Goal: Task Accomplishment & Management: Complete application form

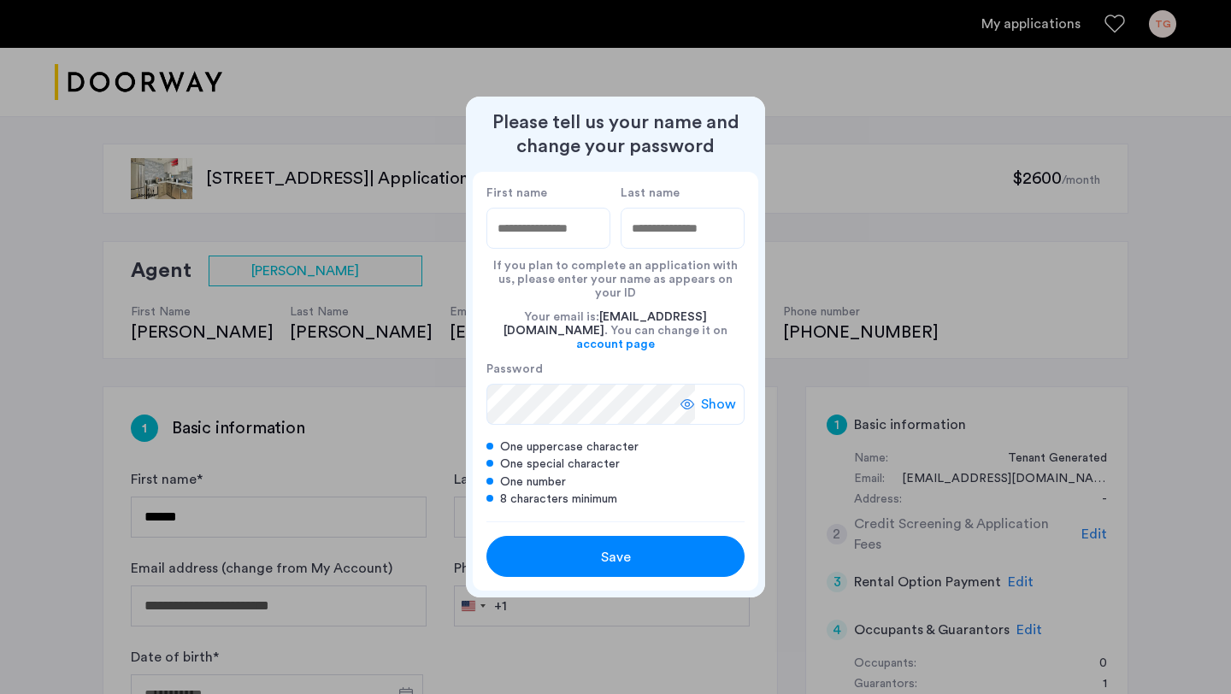
click at [568, 561] on button "Save" at bounding box center [615, 556] width 258 height 41
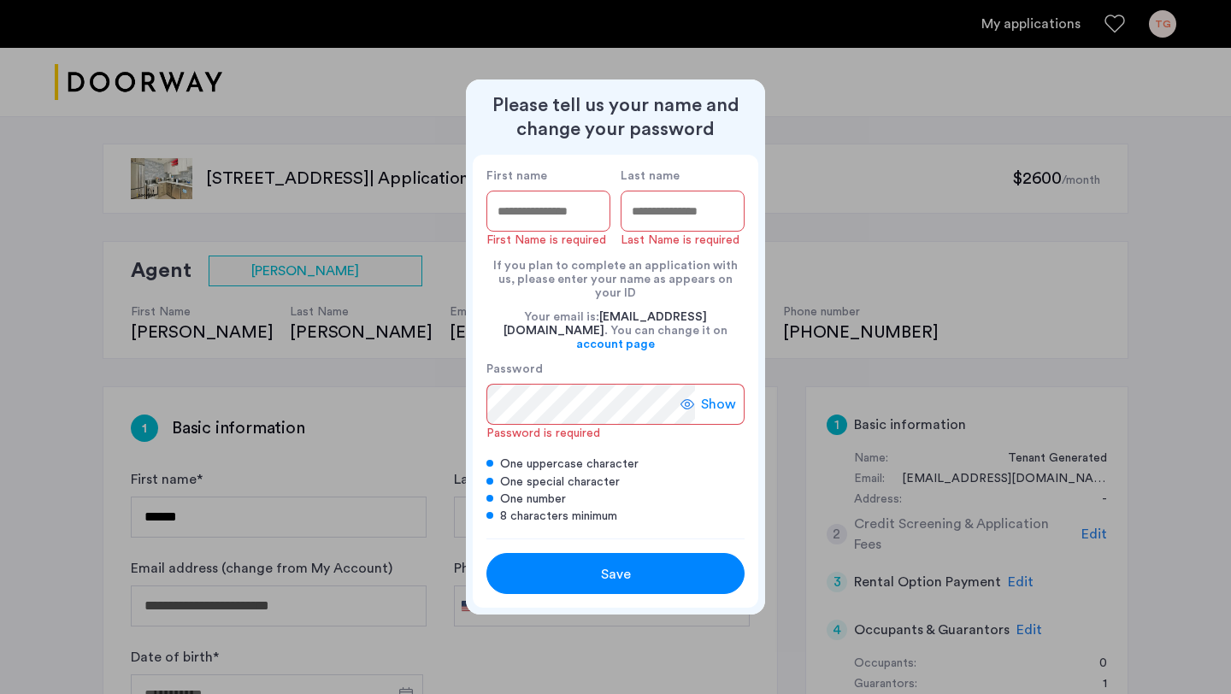
click at [735, 162] on div "Please tell us your name and change your password First name First Name is requ…" at bounding box center [615, 346] width 299 height 534
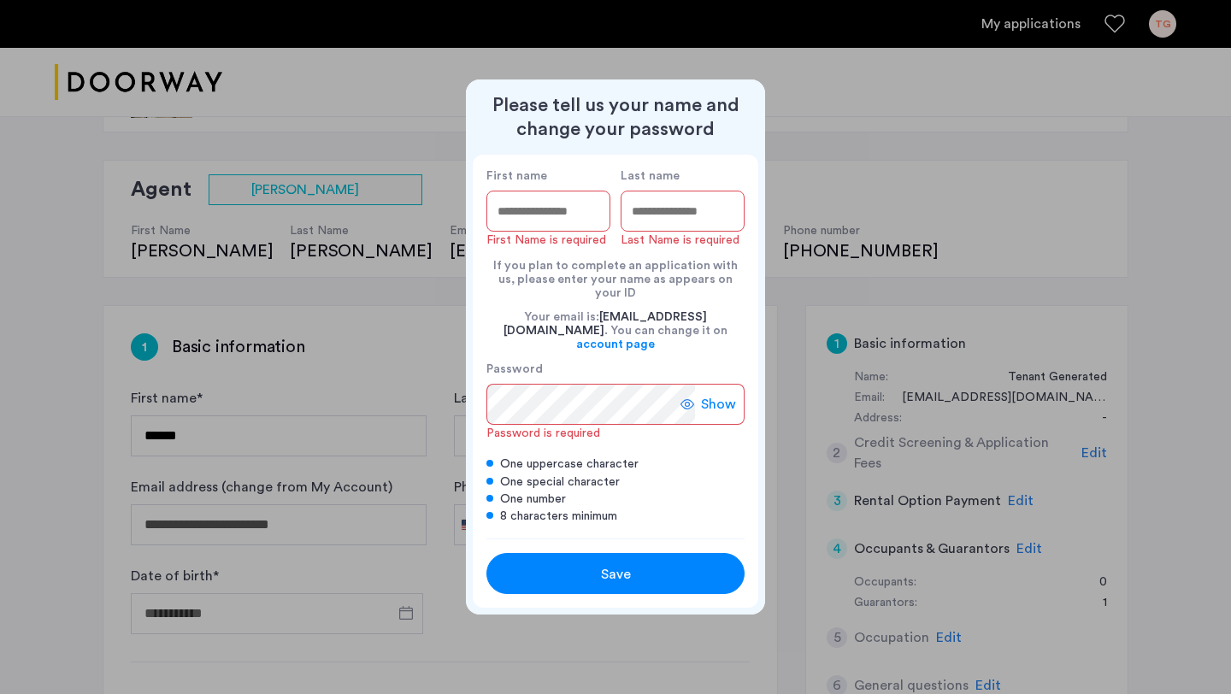
scroll to position [23, 0]
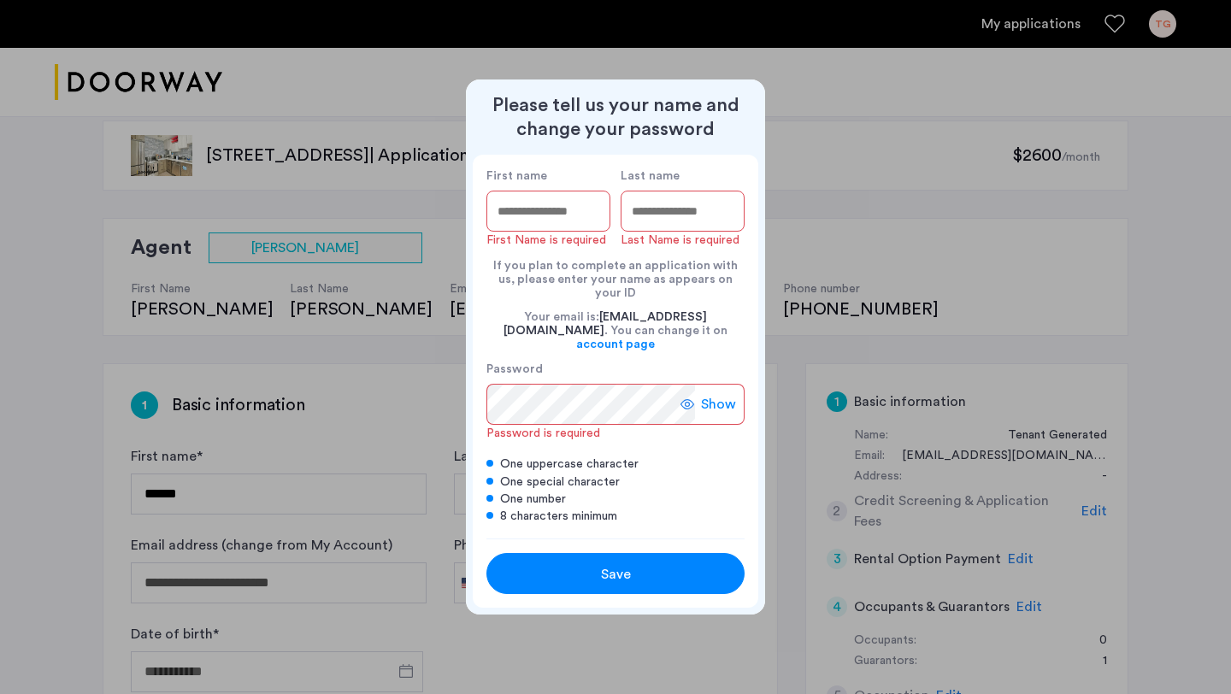
click at [539, 202] on div "First name First Name is required" at bounding box center [548, 208] width 124 height 80
click at [538, 214] on input "First name" at bounding box center [548, 211] width 124 height 41
type input "*****"
click at [663, 232] on input "Last name" at bounding box center [683, 211] width 124 height 41
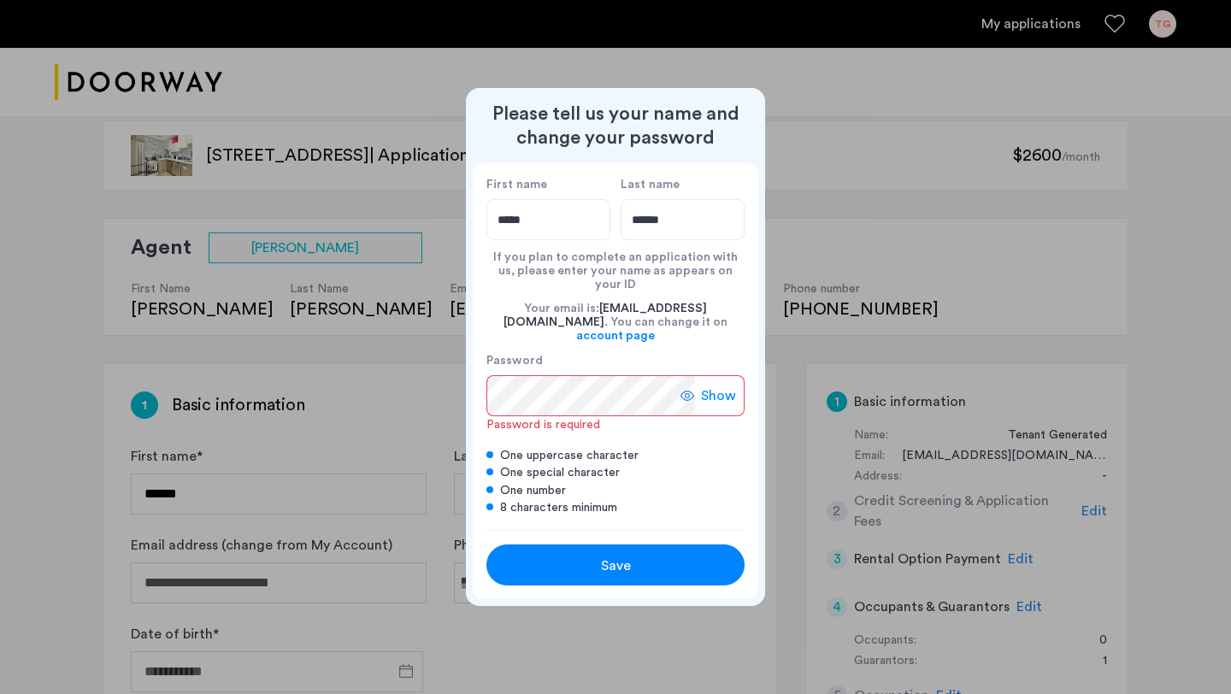
type input "******"
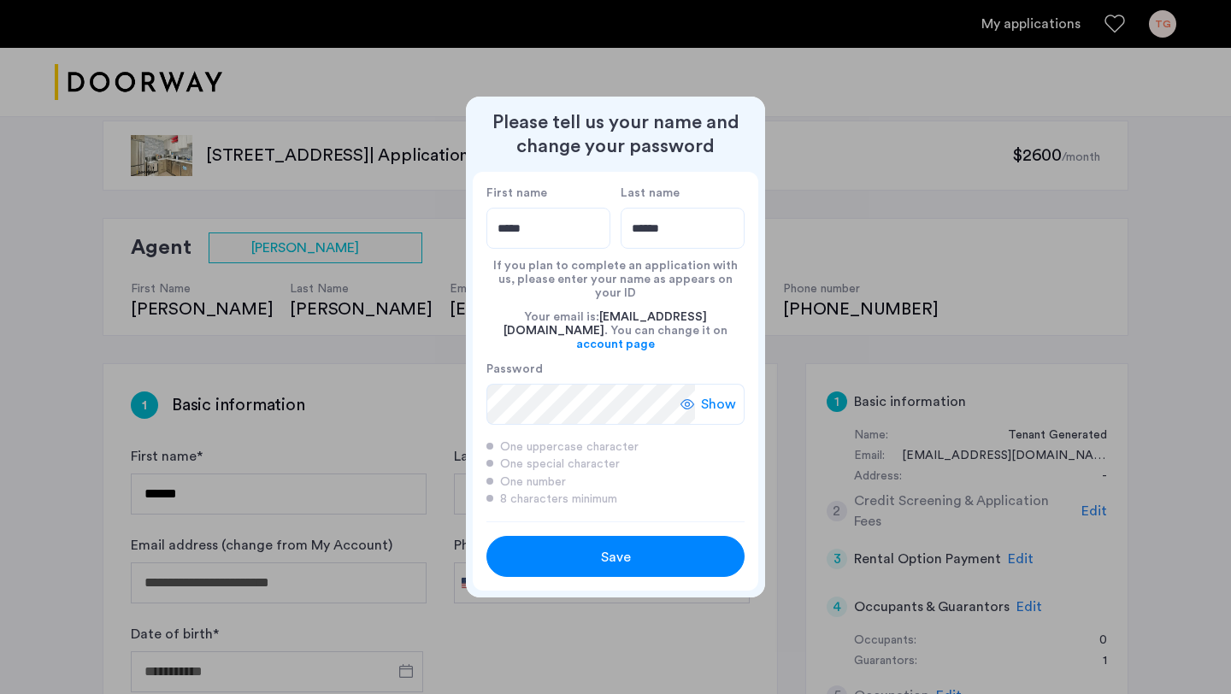
click at [701, 398] on div "Show" at bounding box center [712, 404] width 64 height 41
click at [614, 560] on button "Save" at bounding box center [615, 556] width 258 height 41
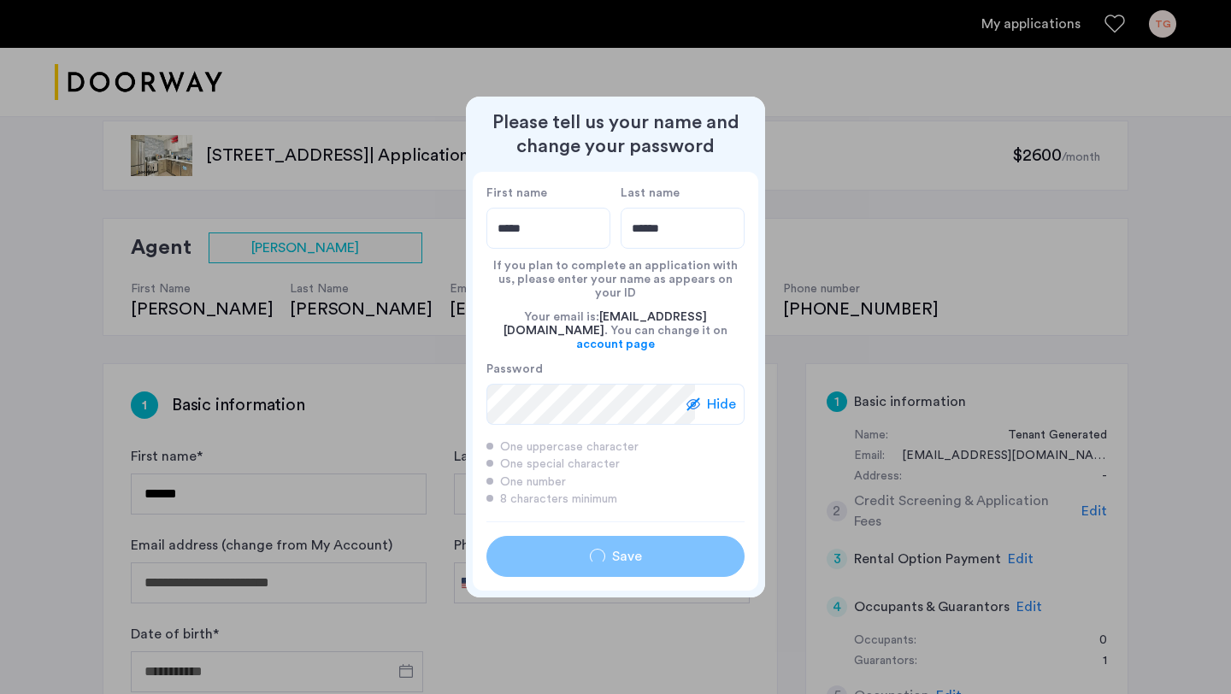
type input "*****"
type input "******"
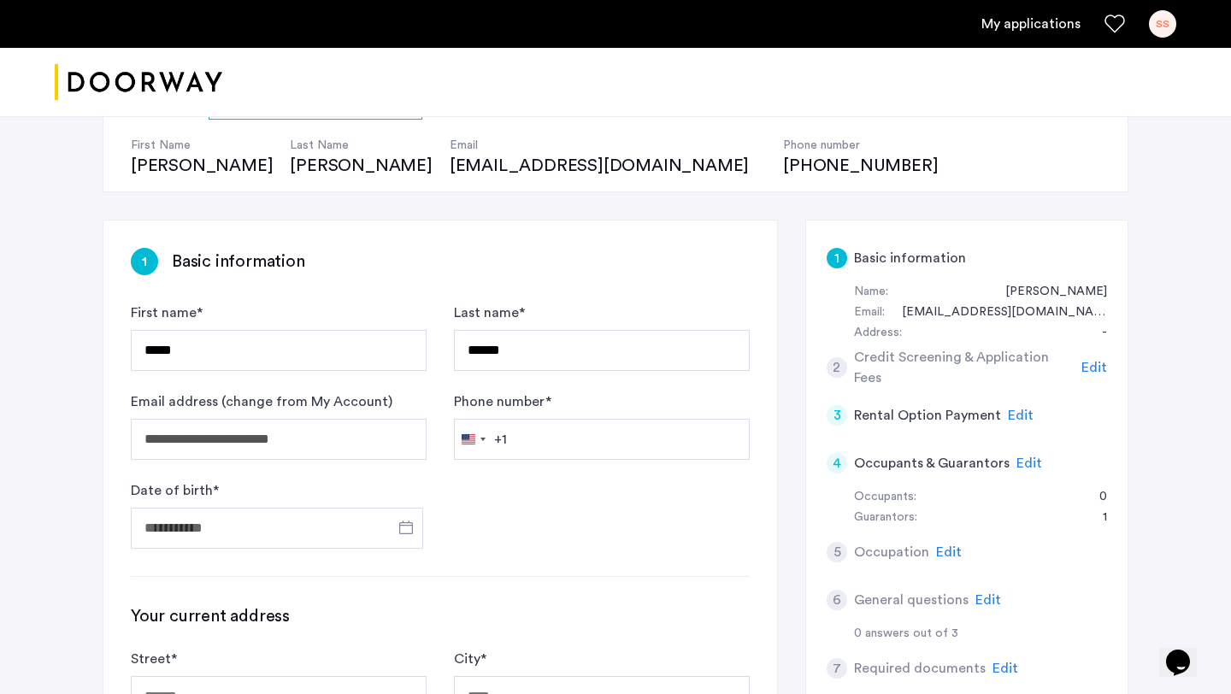
scroll to position [0, 0]
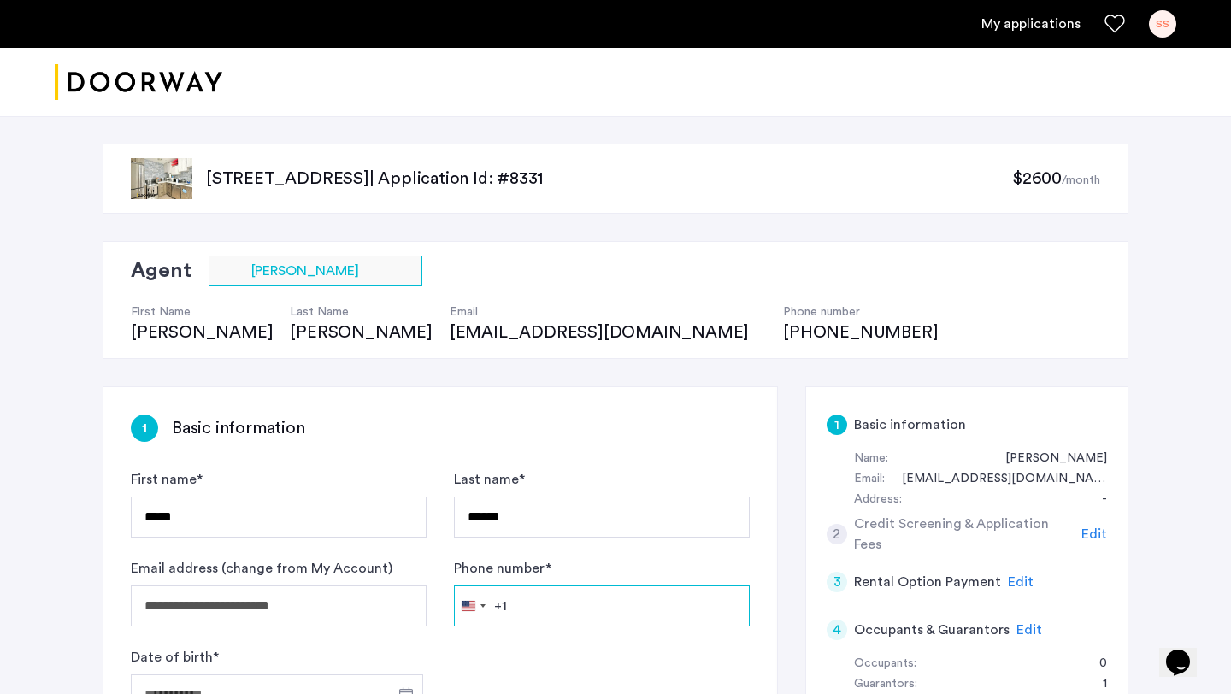
click at [582, 609] on input "Phone number *" at bounding box center [602, 605] width 296 height 41
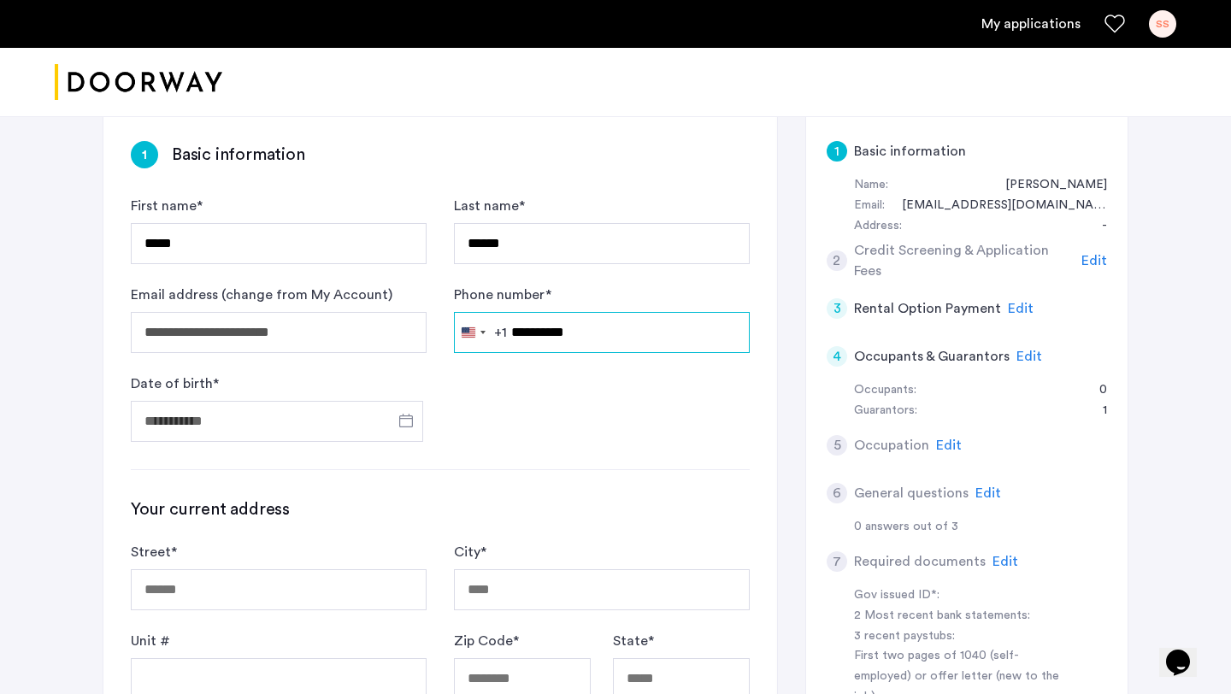
scroll to position [444, 0]
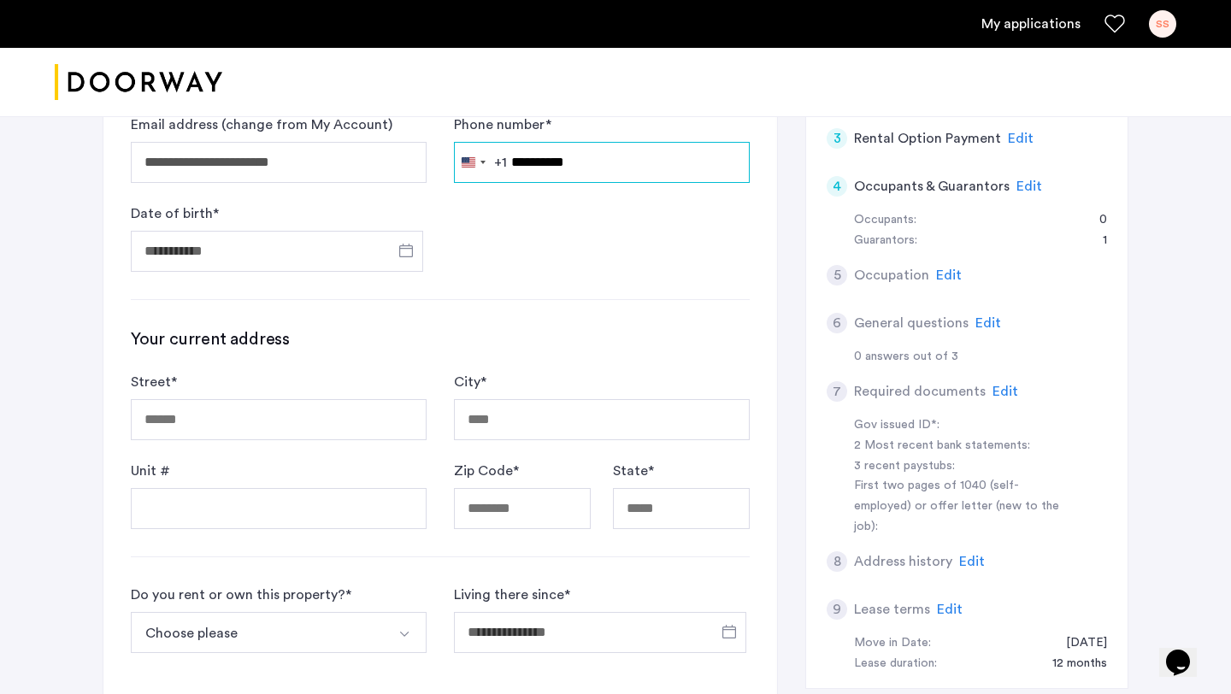
type input "**********"
click at [273, 257] on input "Date of birth *" at bounding box center [277, 251] width 292 height 41
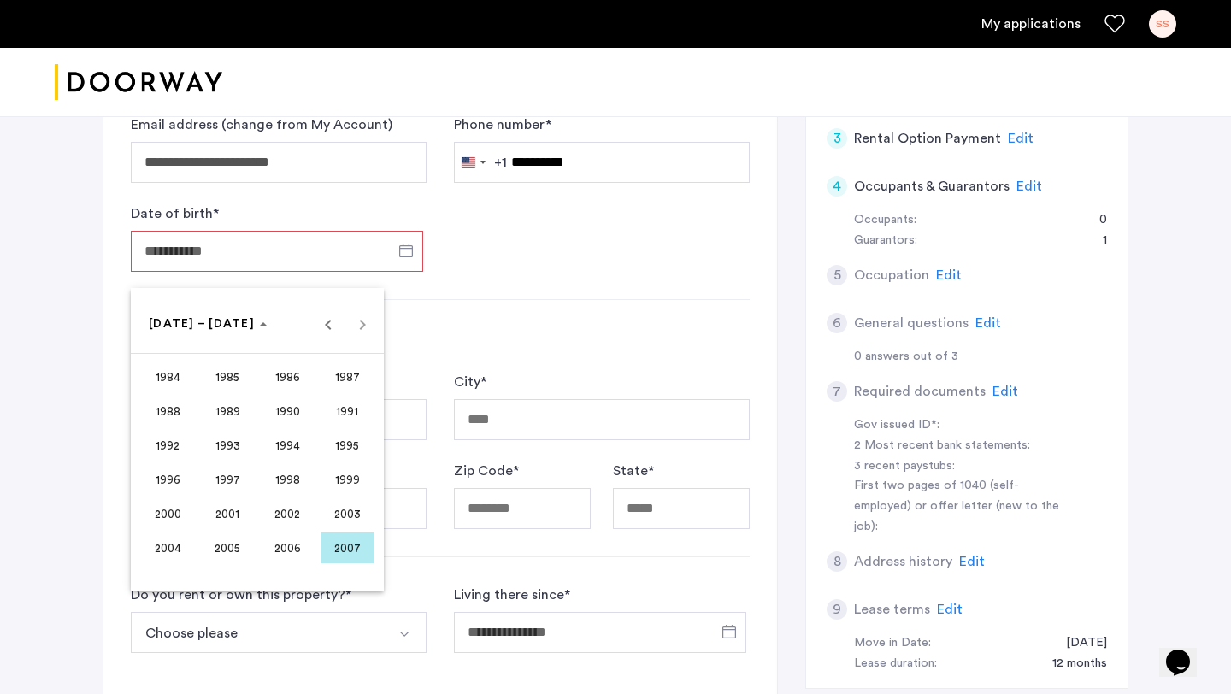
click at [625, 326] on div at bounding box center [615, 347] width 1231 height 694
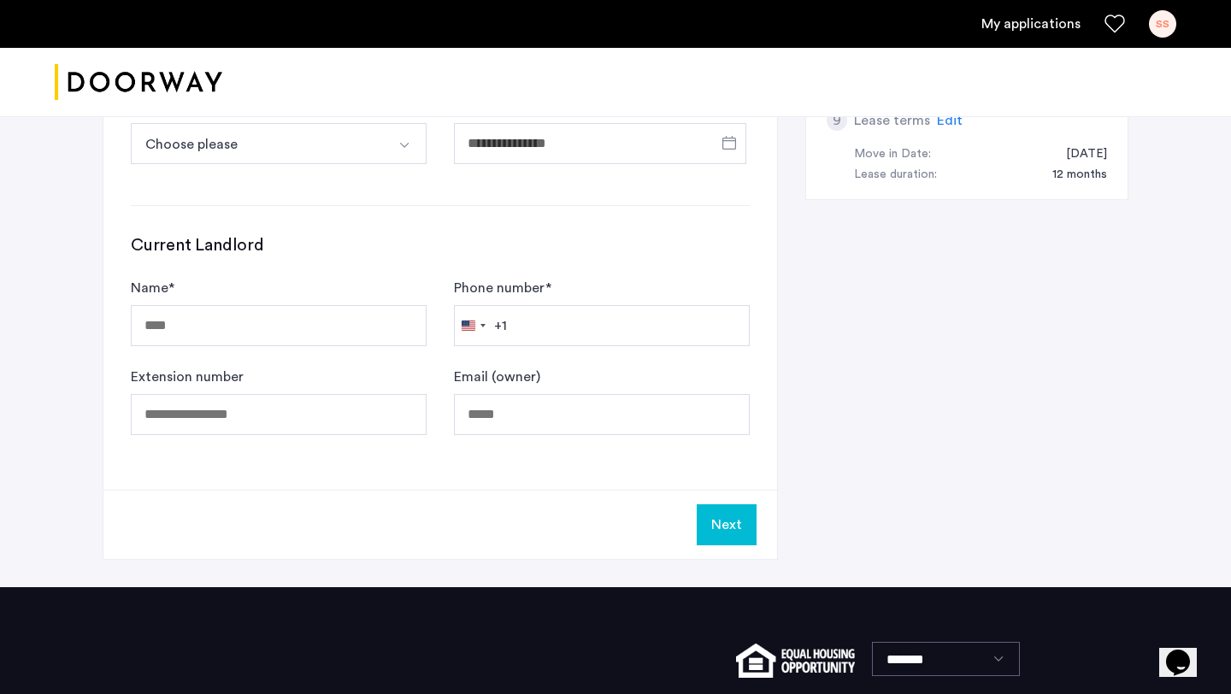
scroll to position [1074, 0]
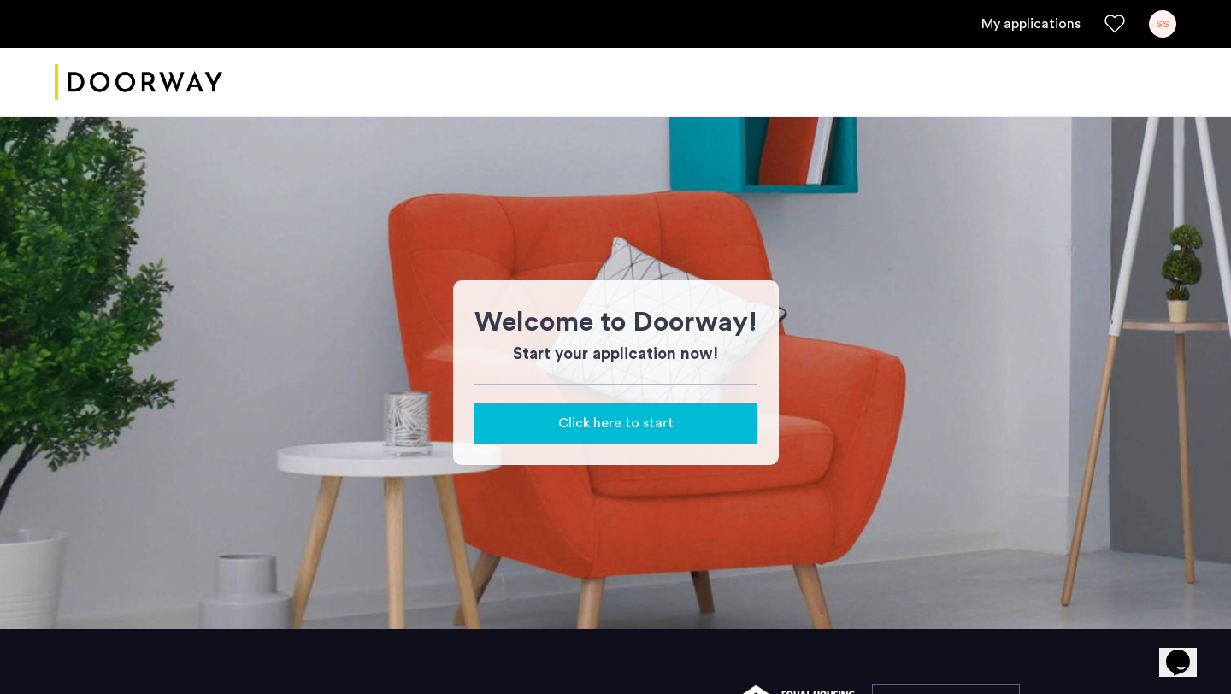
click at [1161, 14] on div "SS" at bounding box center [1162, 23] width 27 height 27
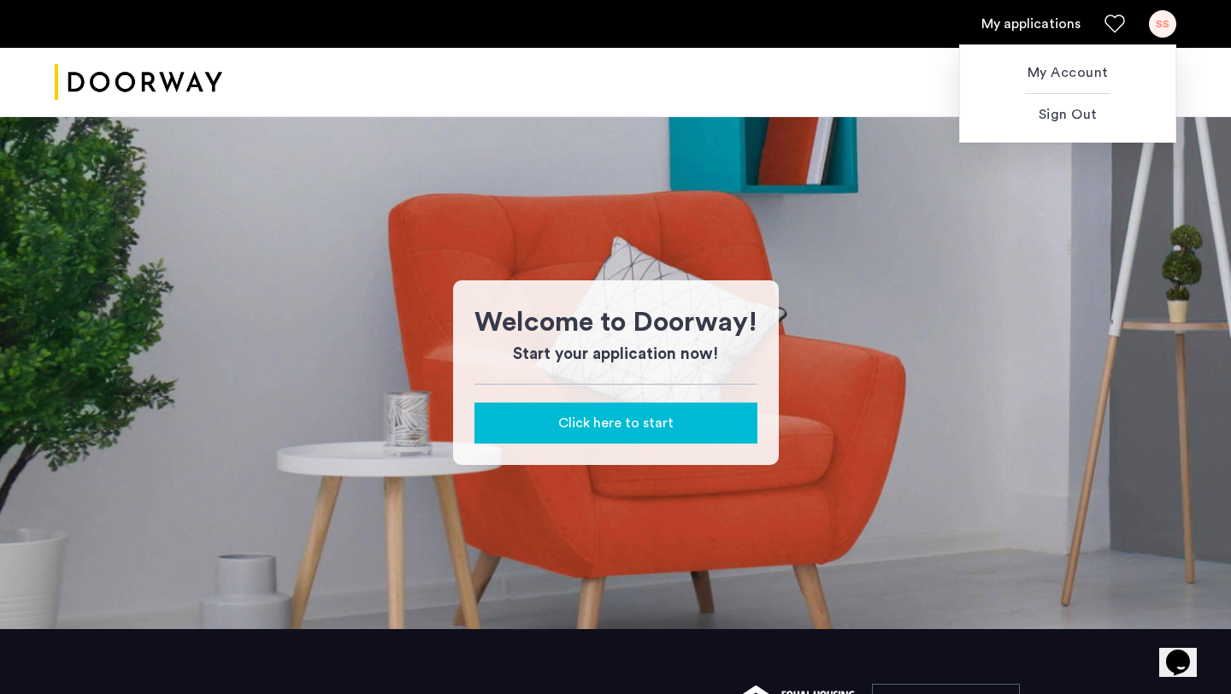
click at [1063, 20] on div at bounding box center [615, 347] width 1231 height 694
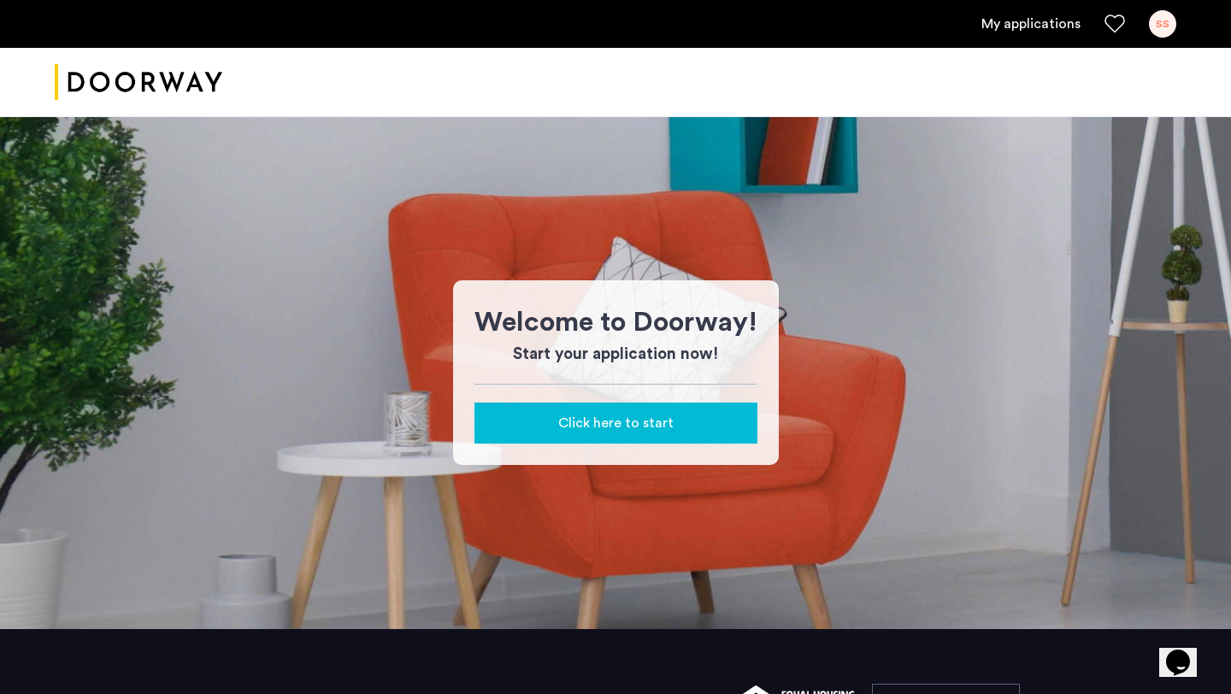
click at [1062, 22] on link "My applications" at bounding box center [1030, 24] width 99 height 21
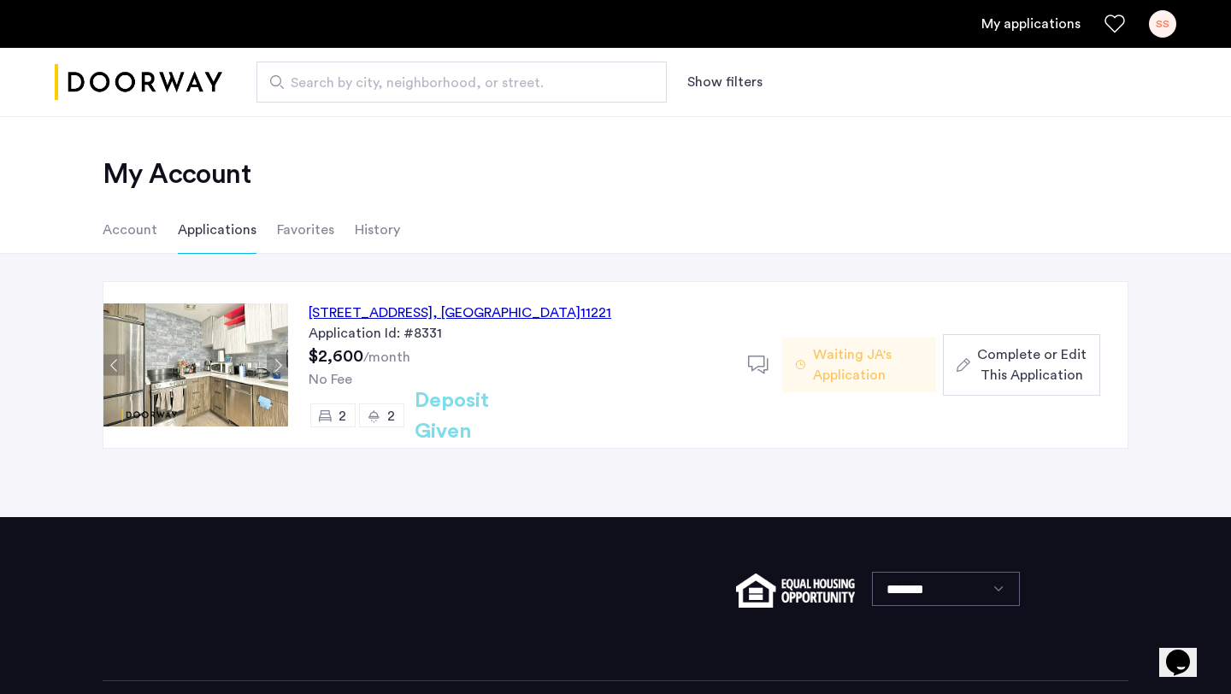
click at [1008, 356] on span "Complete or Edit This Application" at bounding box center [1031, 364] width 109 height 41
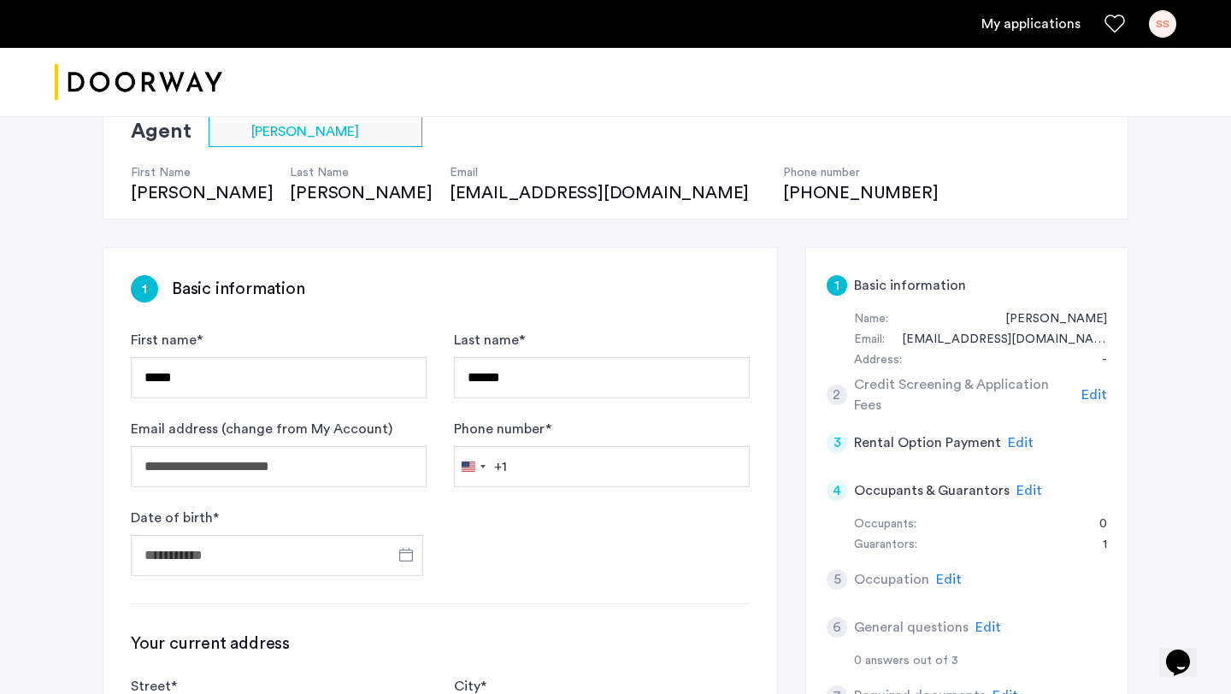
scroll to position [175, 0]
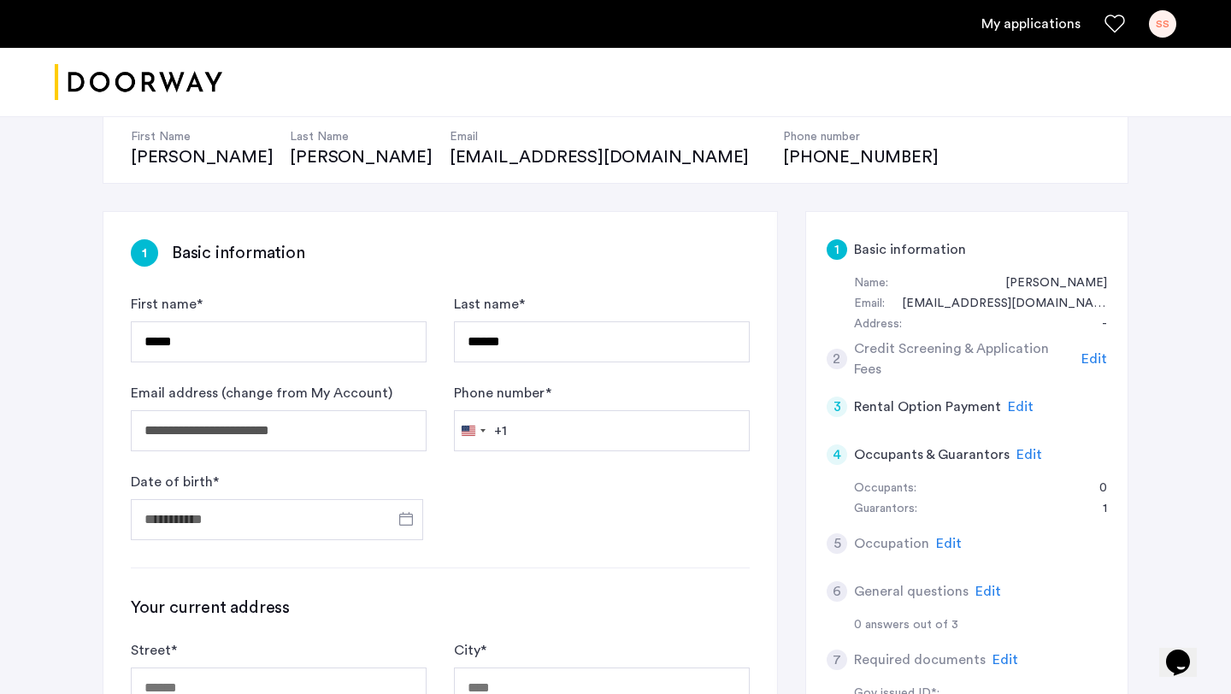
click at [1093, 361] on span "Edit" at bounding box center [1094, 359] width 26 height 14
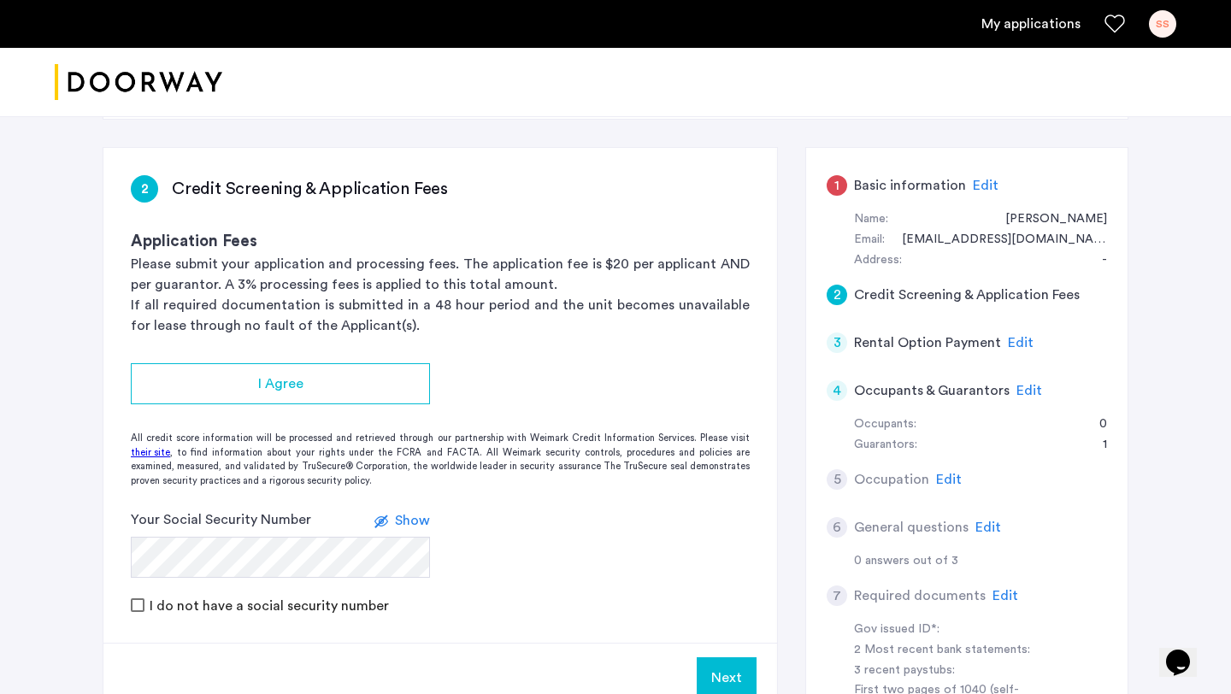
scroll to position [279, 0]
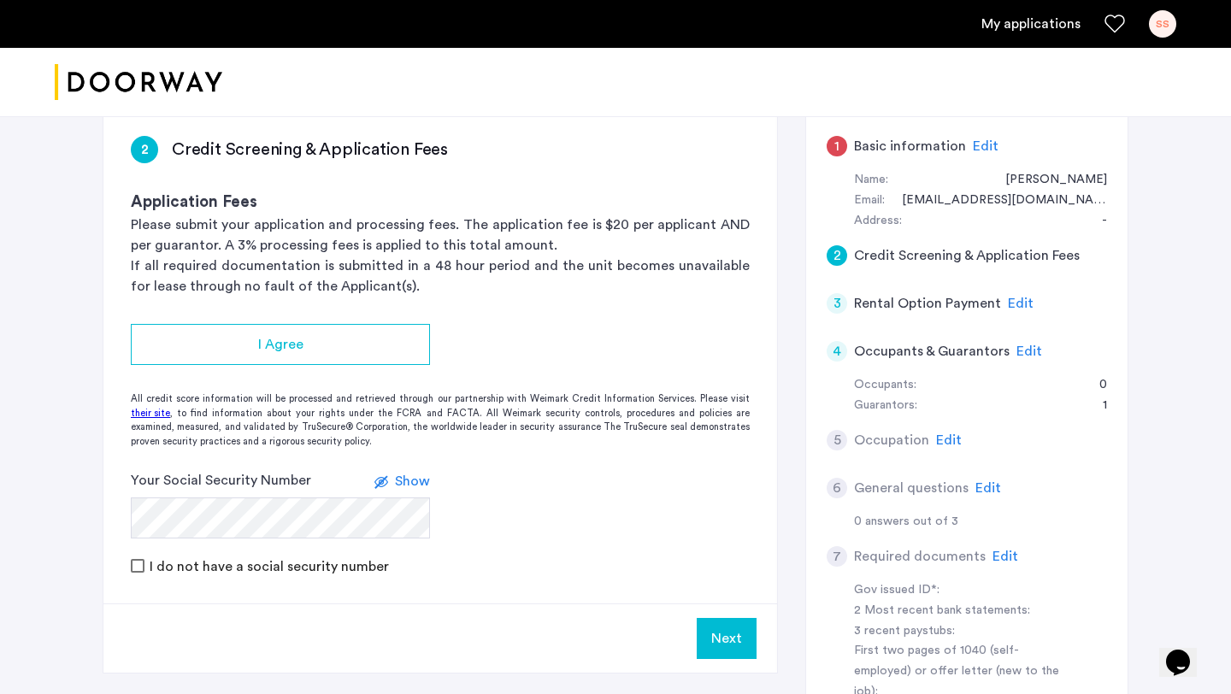
click at [1017, 297] on span "Edit" at bounding box center [1021, 304] width 26 height 14
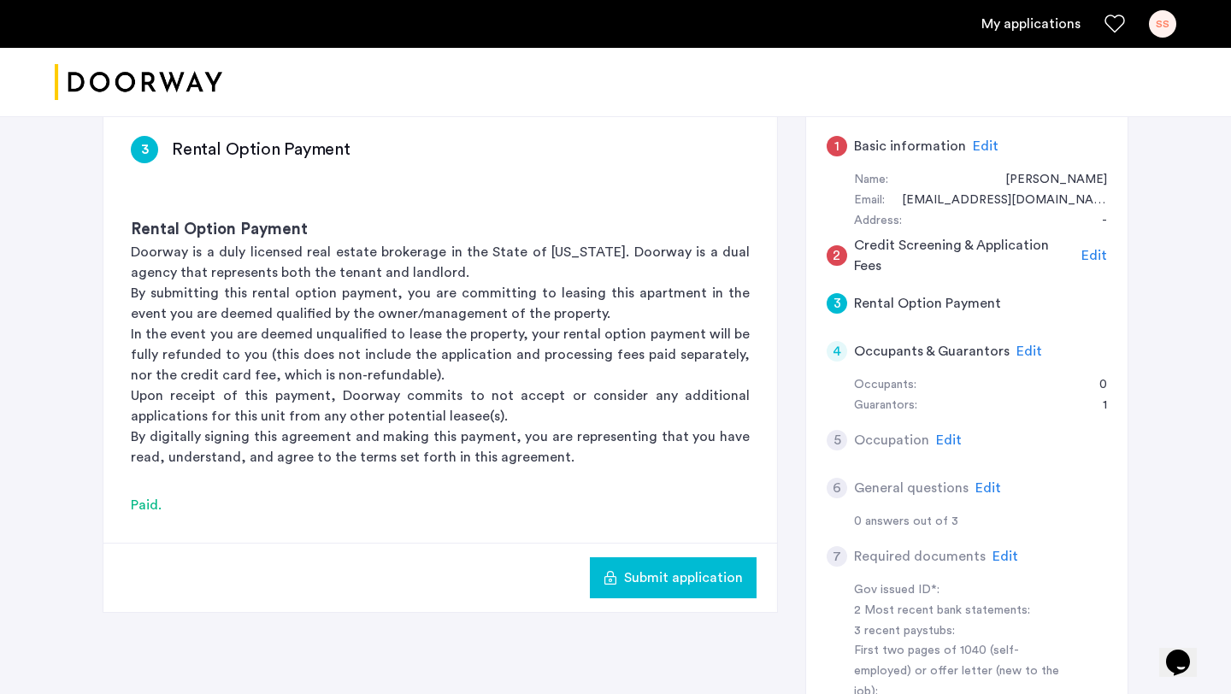
click at [1011, 350] on div "4 Occupants & Guarantors Edit" at bounding box center [967, 351] width 280 height 48
click at [1024, 356] on span "Edit" at bounding box center [1029, 351] width 26 height 14
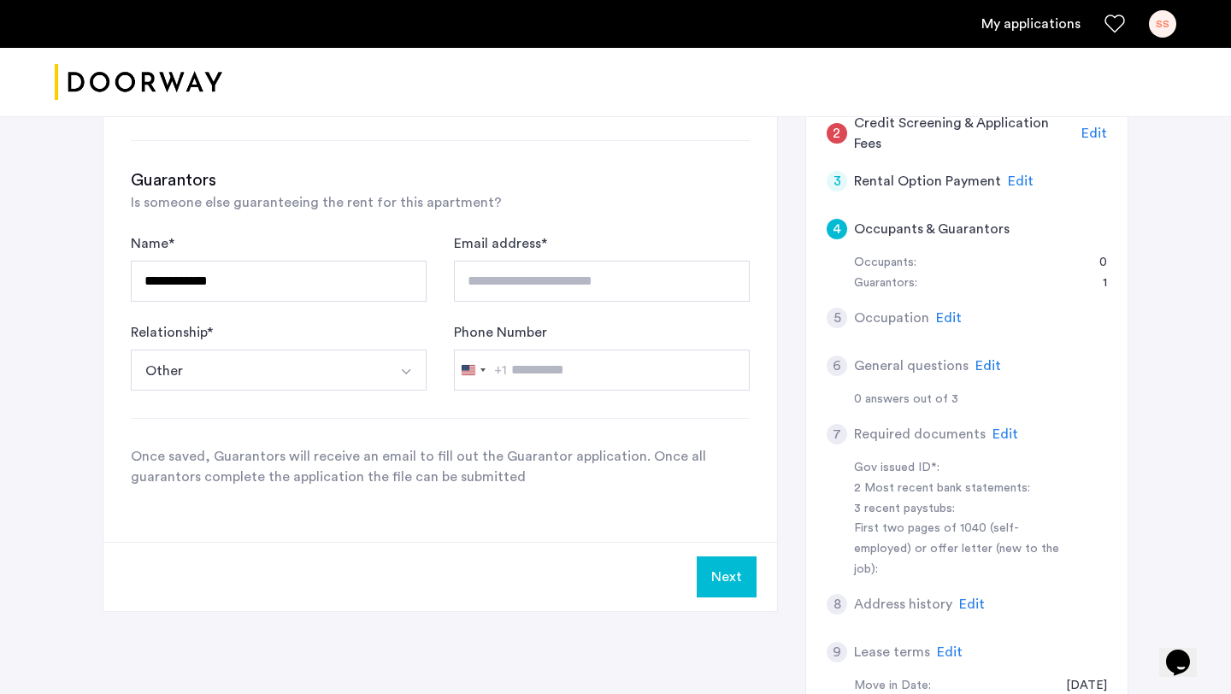
scroll to position [365, 0]
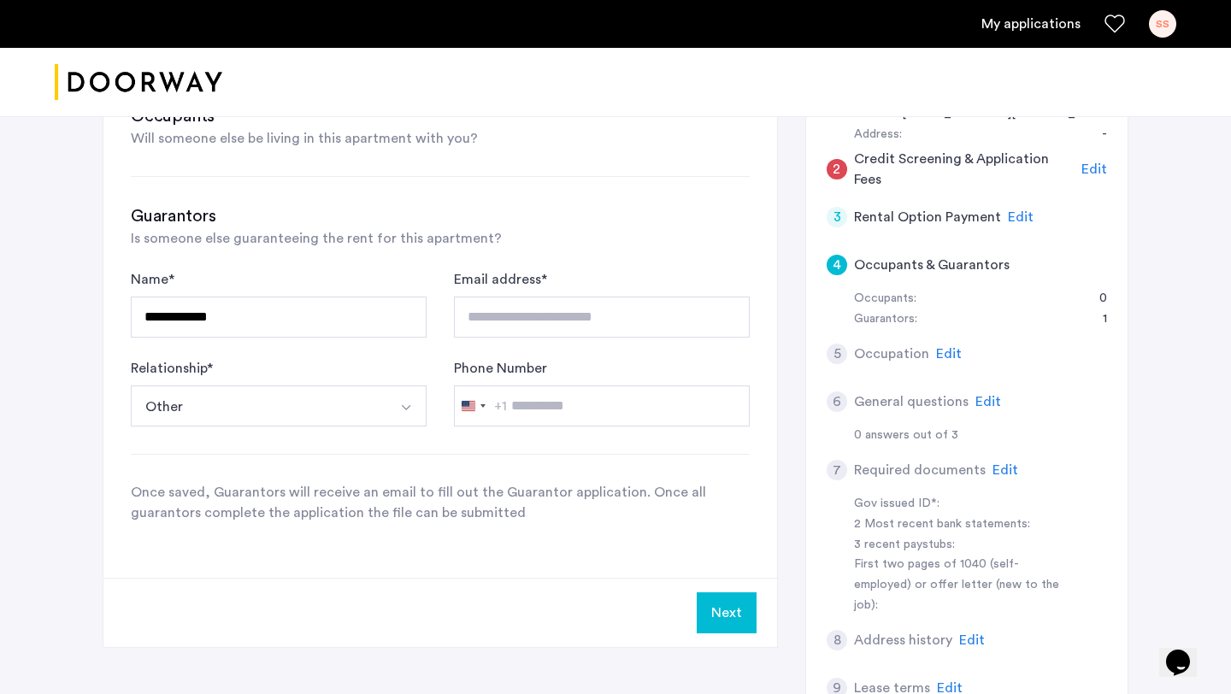
click at [944, 354] on span "Edit" at bounding box center [949, 354] width 26 height 14
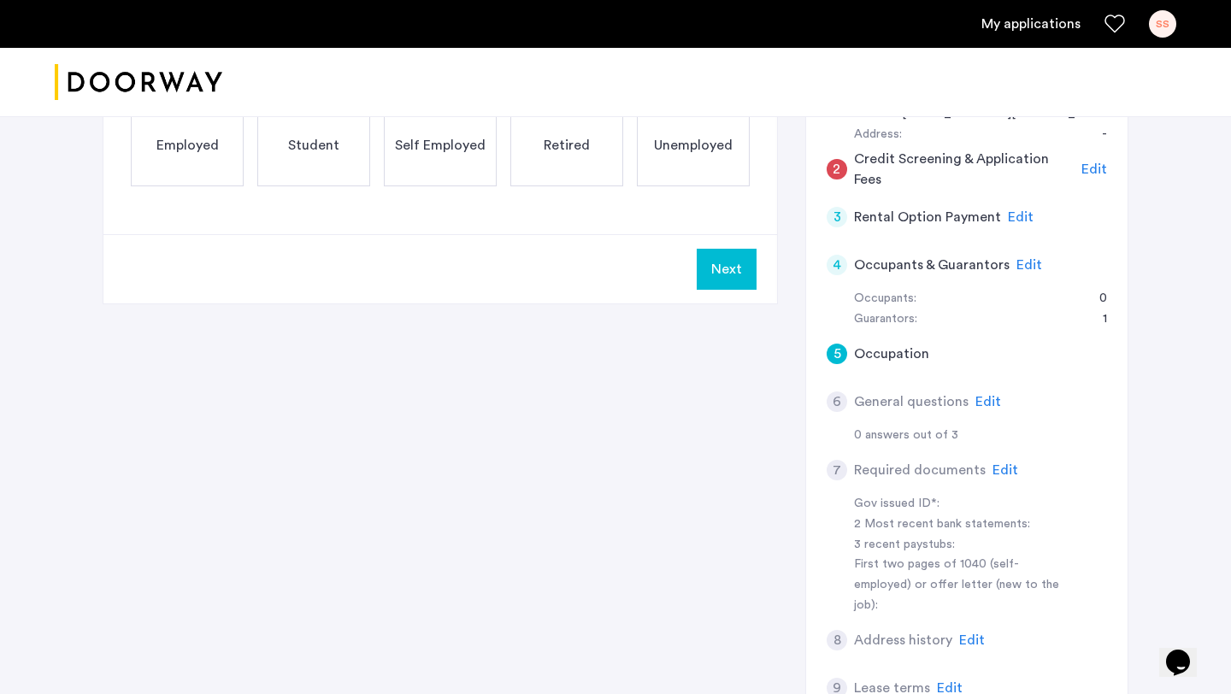
click at [204, 177] on div "Employed" at bounding box center [187, 145] width 113 height 82
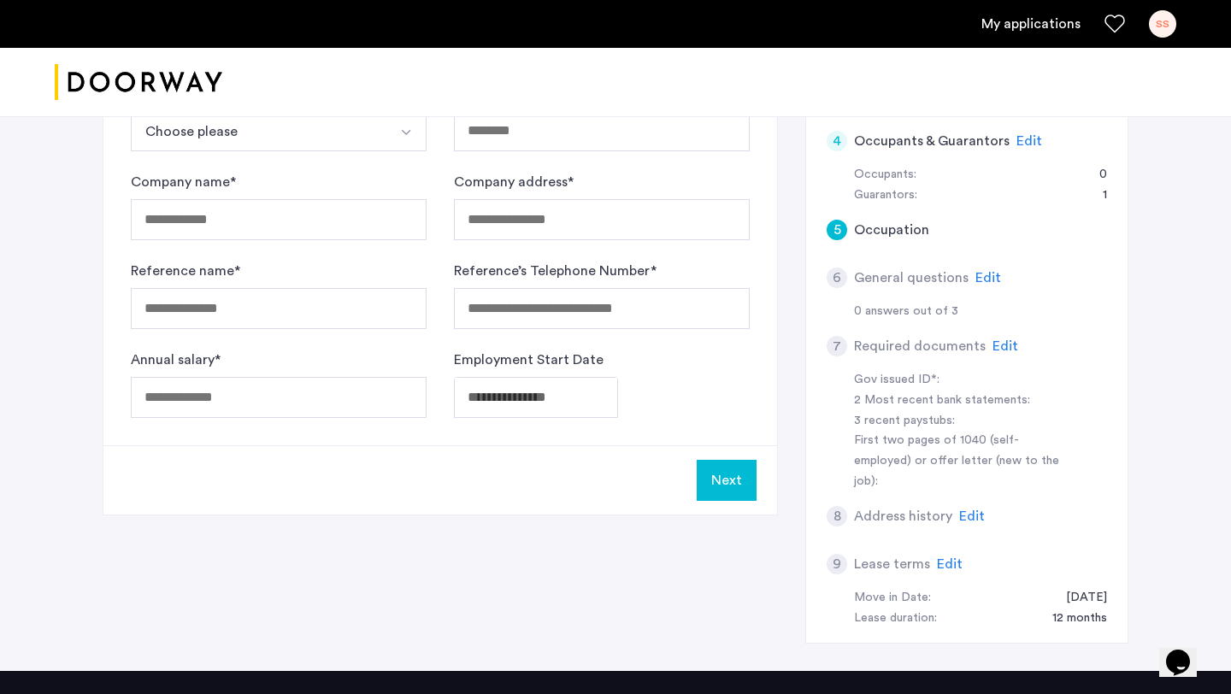
scroll to position [506, 0]
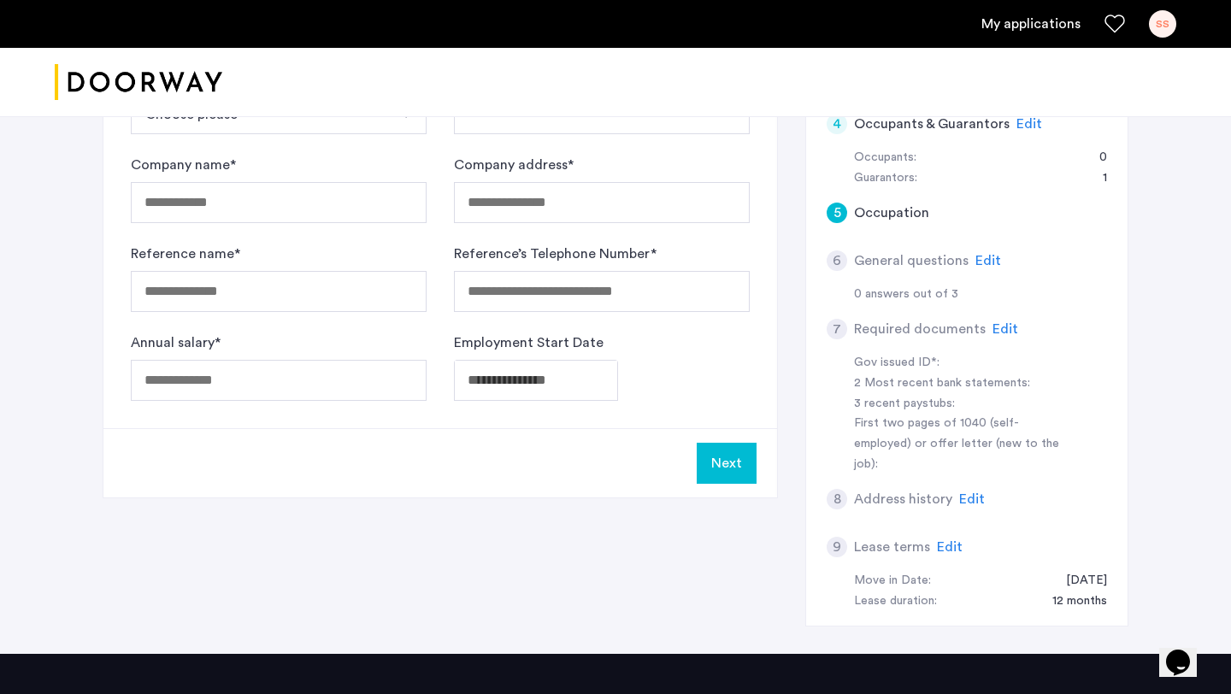
click at [991, 256] on span "Edit" at bounding box center [988, 261] width 26 height 14
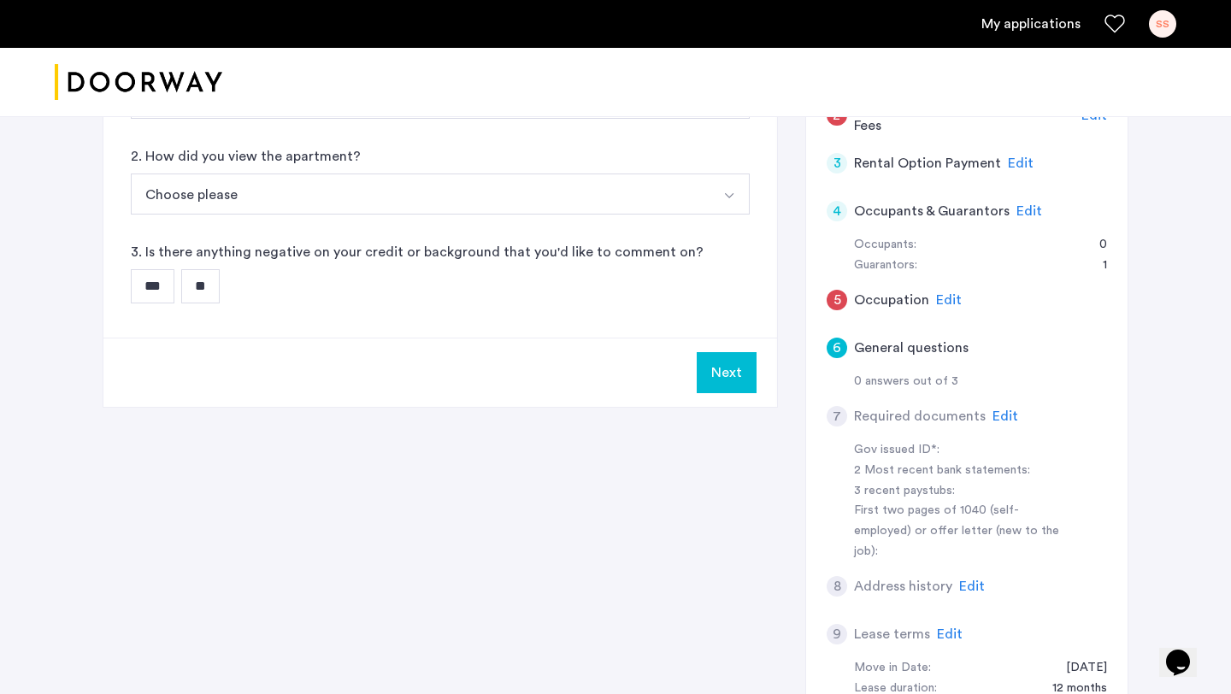
scroll to position [446, 0]
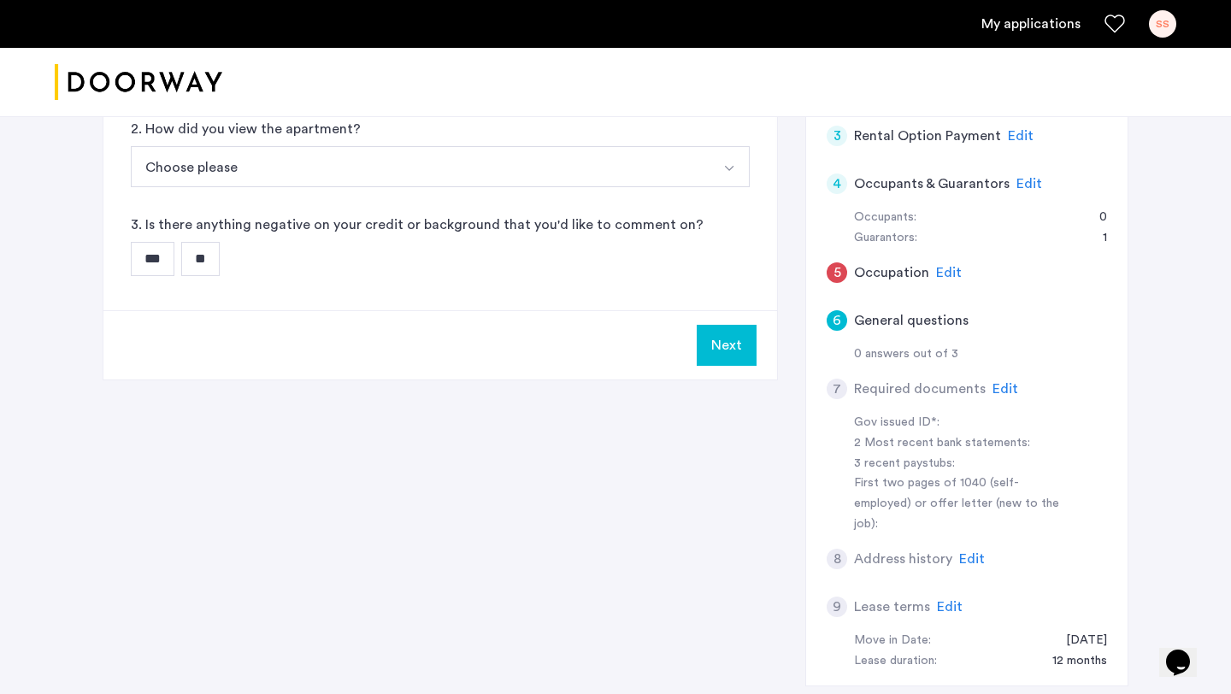
click at [997, 389] on span "Edit" at bounding box center [1005, 389] width 26 height 14
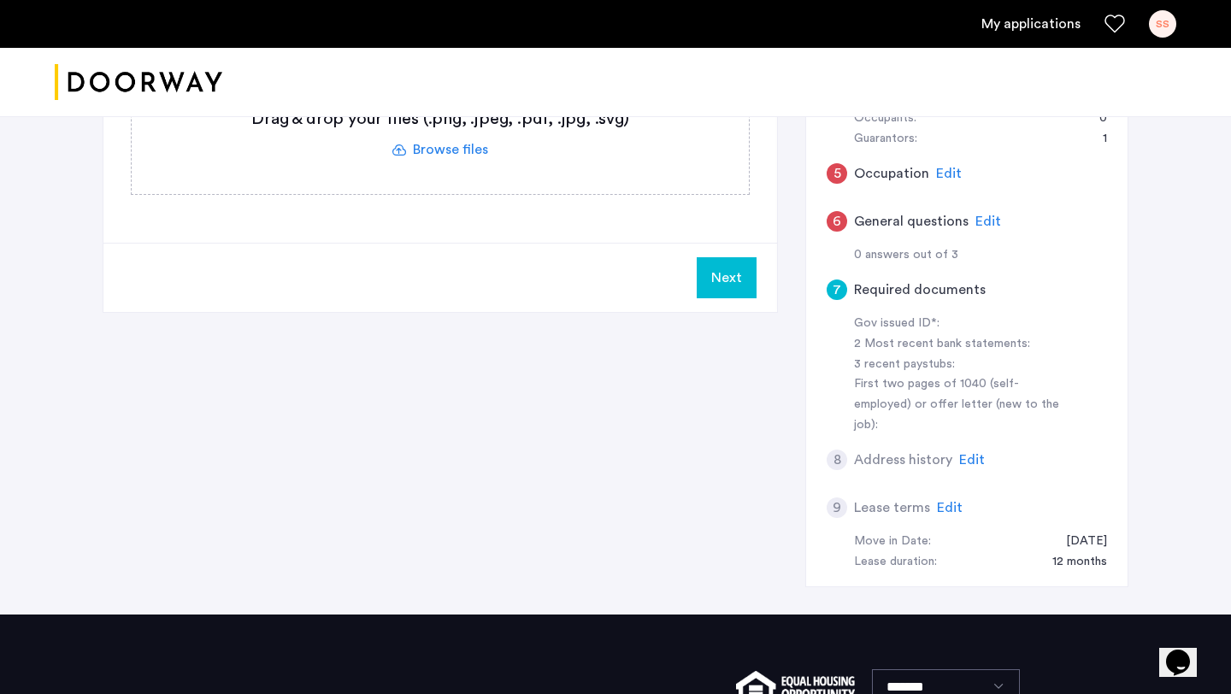
scroll to position [610, 0]
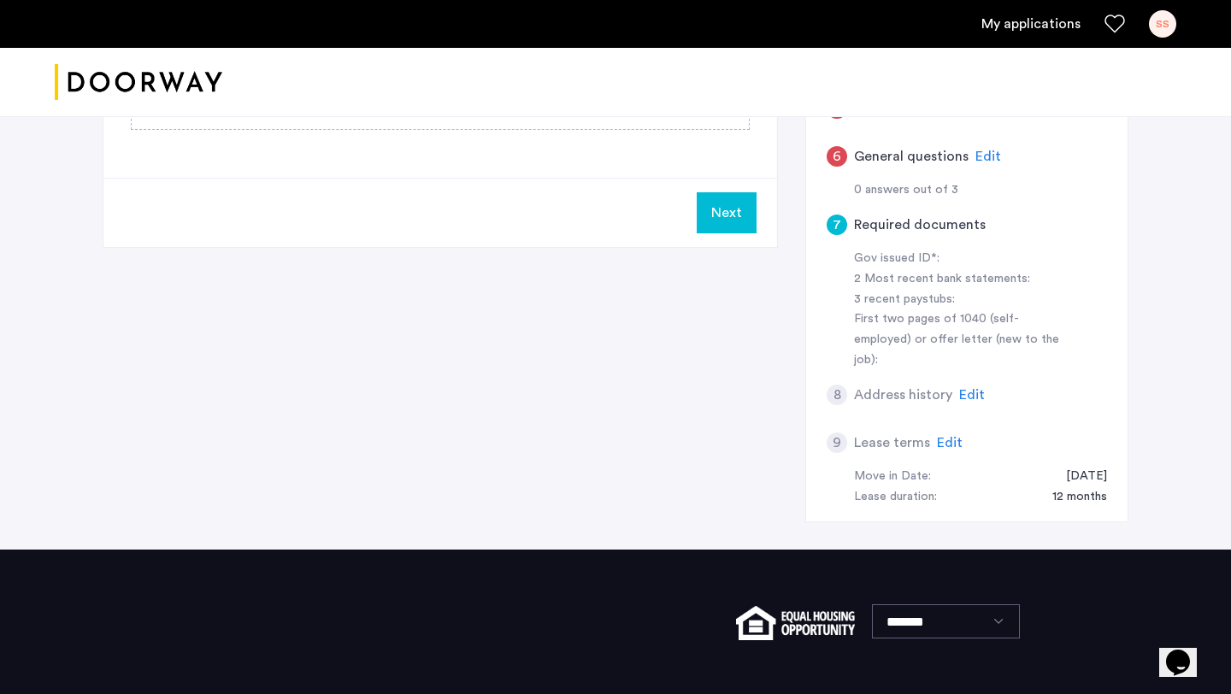
click at [971, 388] on div "8 Address history Edit" at bounding box center [967, 395] width 280 height 48
click at [964, 388] on span "Edit" at bounding box center [972, 395] width 26 height 14
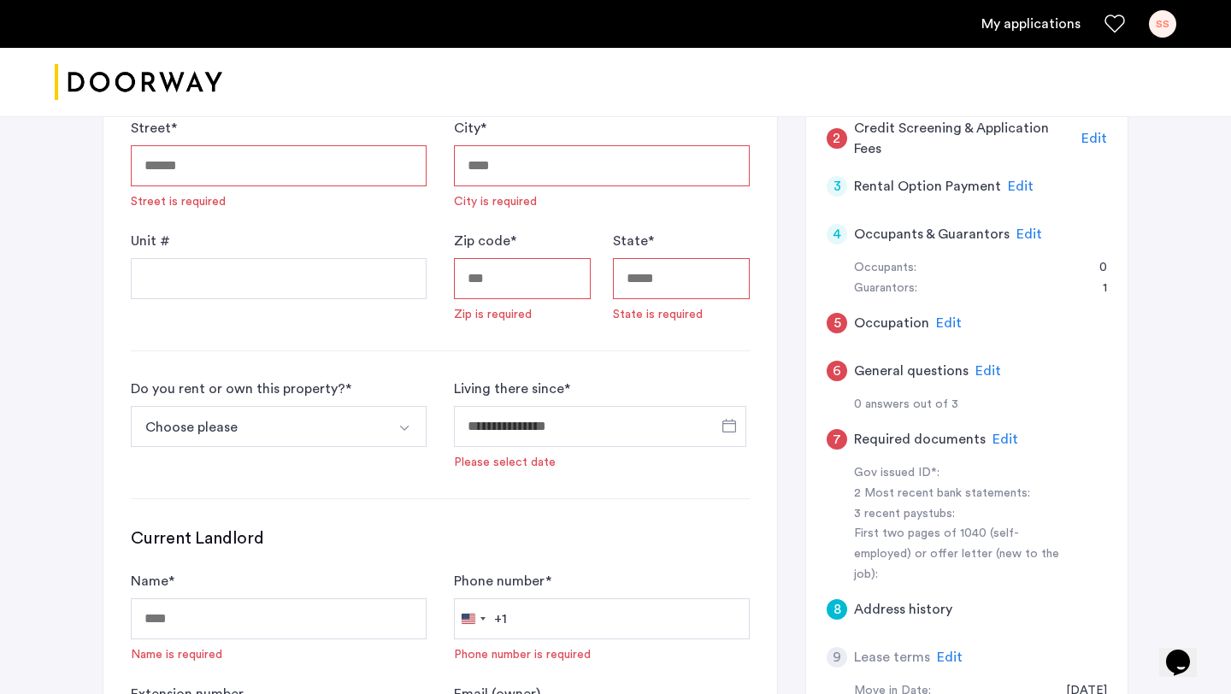
scroll to position [412, 0]
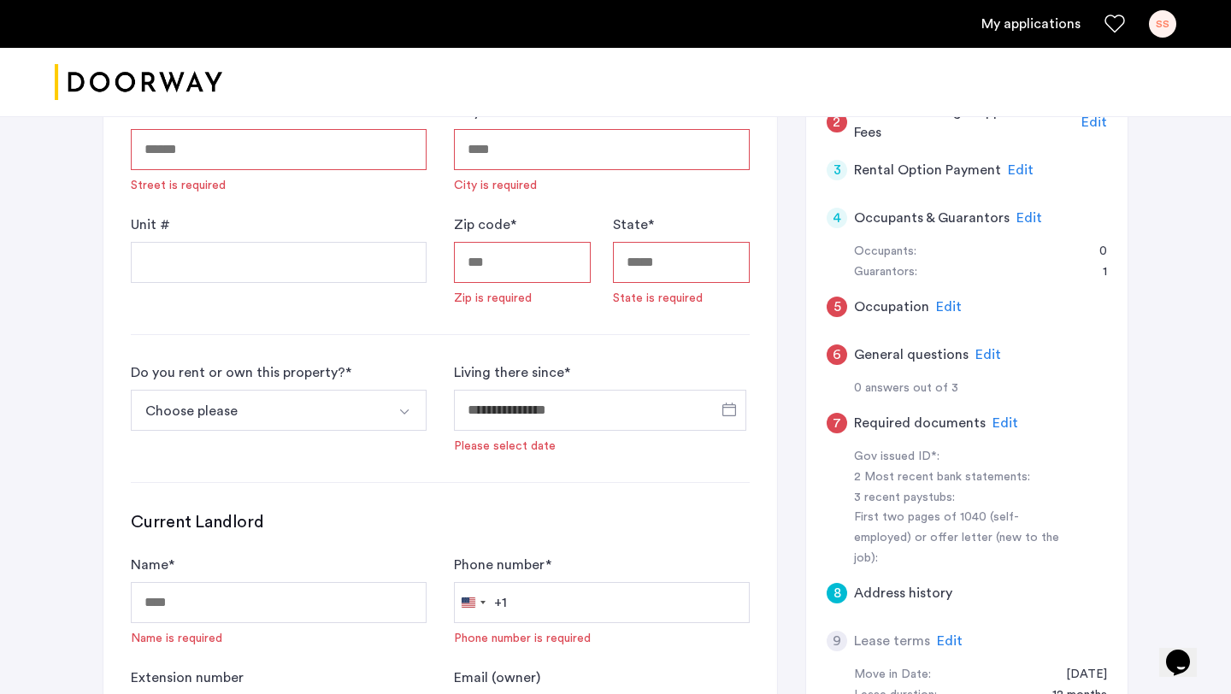
click at [992, 422] on span "Edit" at bounding box center [1005, 423] width 26 height 14
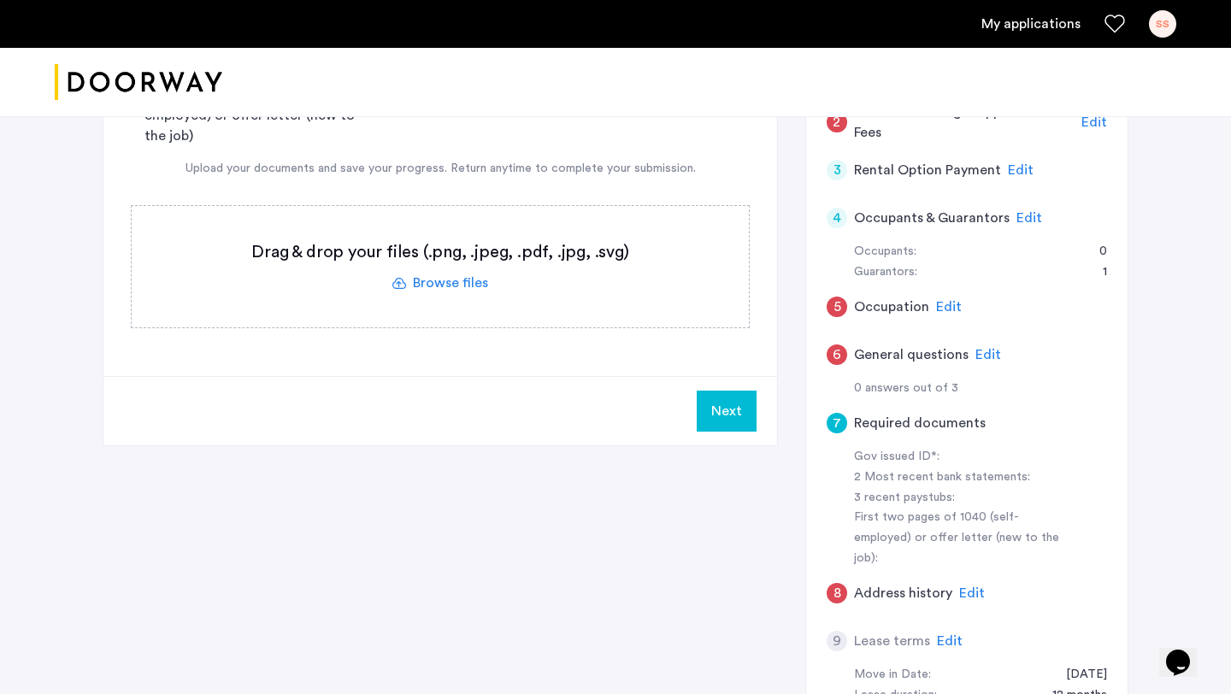
click at [459, 283] on label at bounding box center [440, 266] width 617 height 121
click at [0, 0] on input "file" at bounding box center [0, 0] width 0 height 0
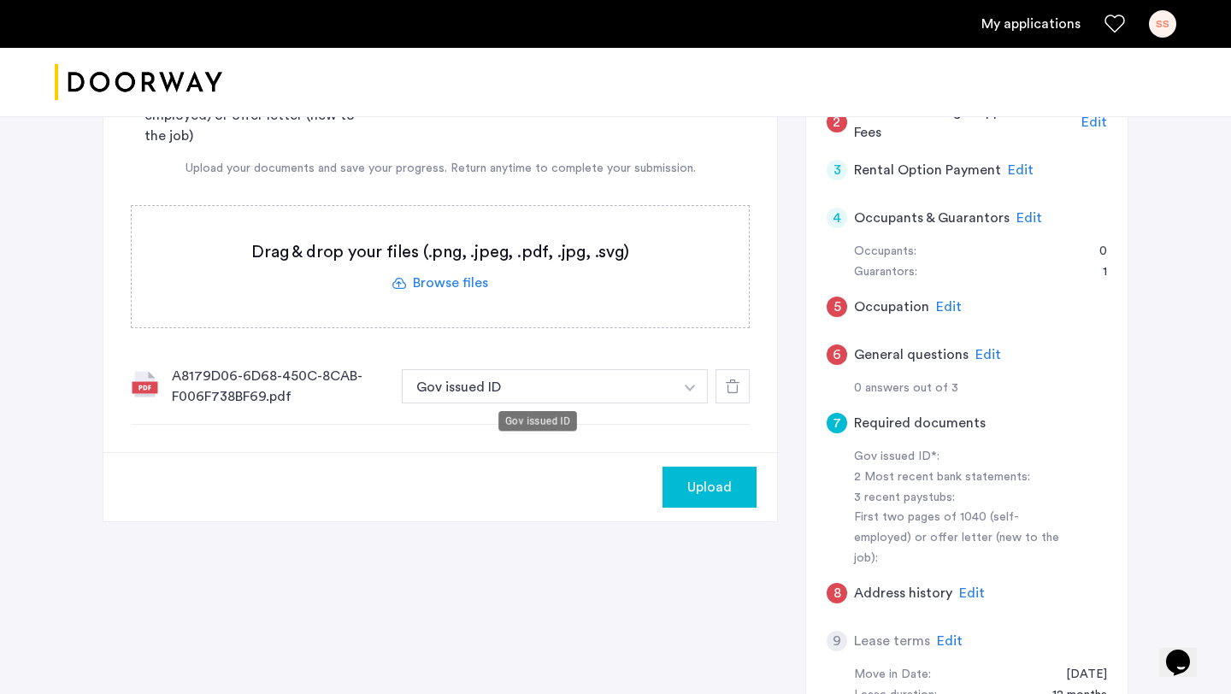
click at [646, 378] on button "Gov issued ID" at bounding box center [538, 386] width 272 height 34
click at [690, 389] on img "button" at bounding box center [690, 388] width 10 height 7
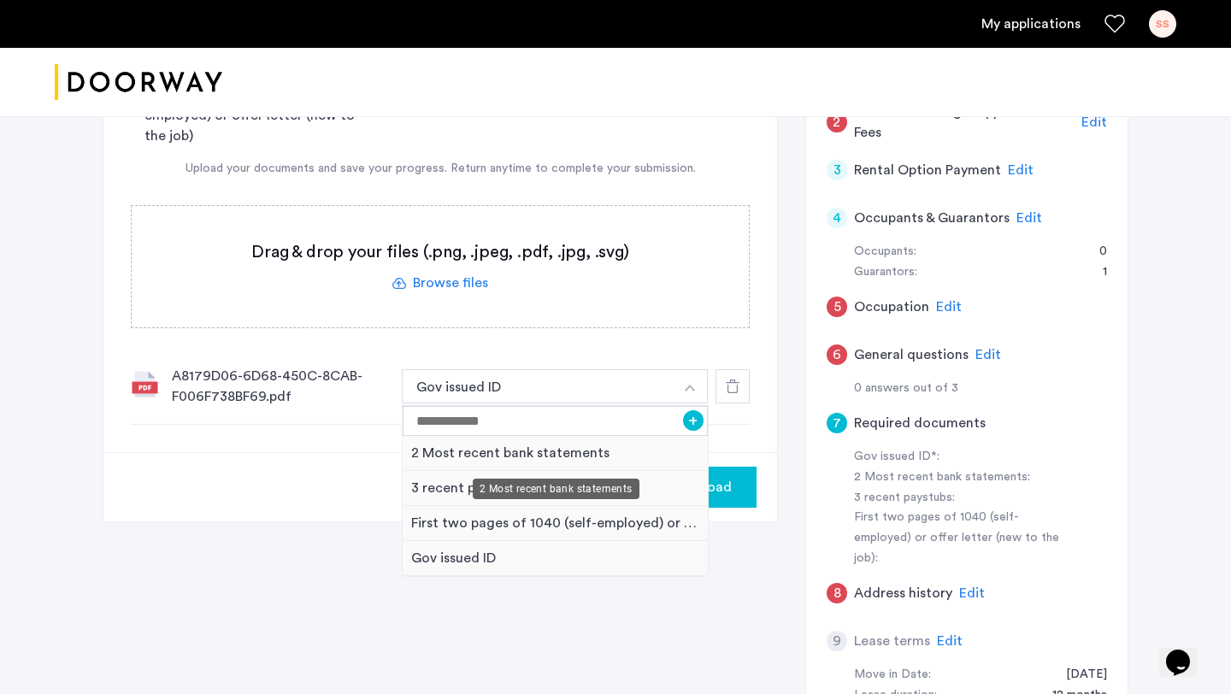
click at [656, 452] on div "2 Most recent bank statements" at bounding box center [555, 453] width 305 height 35
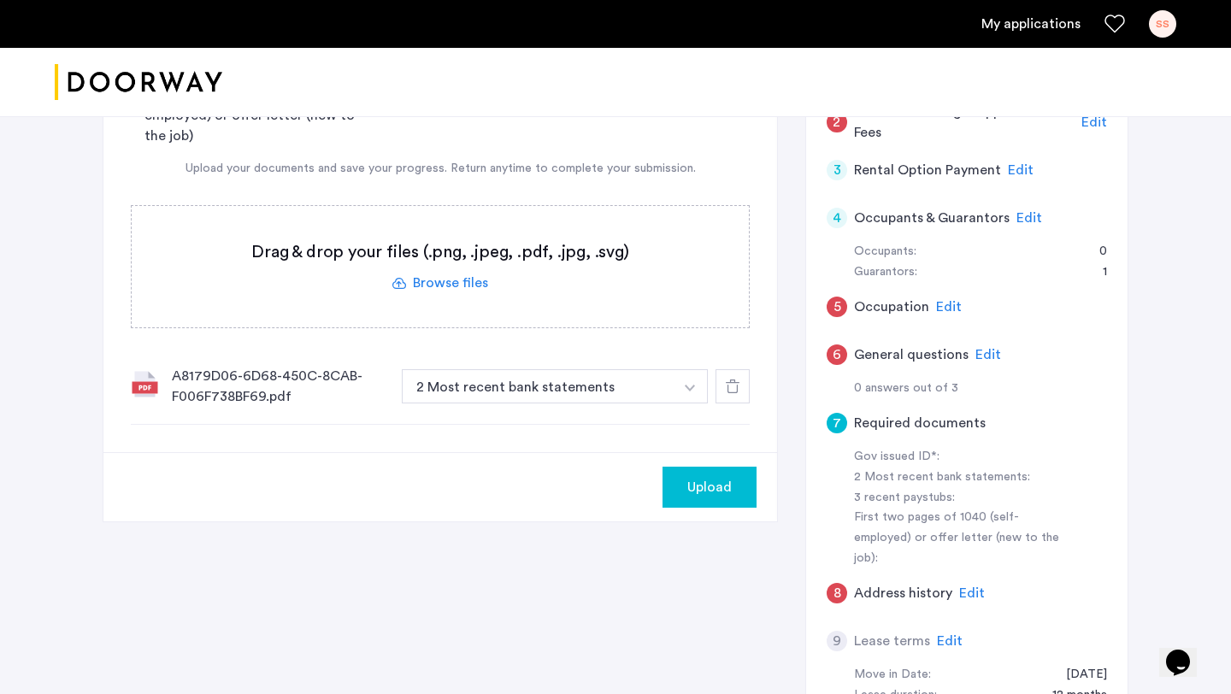
click at [688, 493] on span "Upload" at bounding box center [709, 487] width 44 height 21
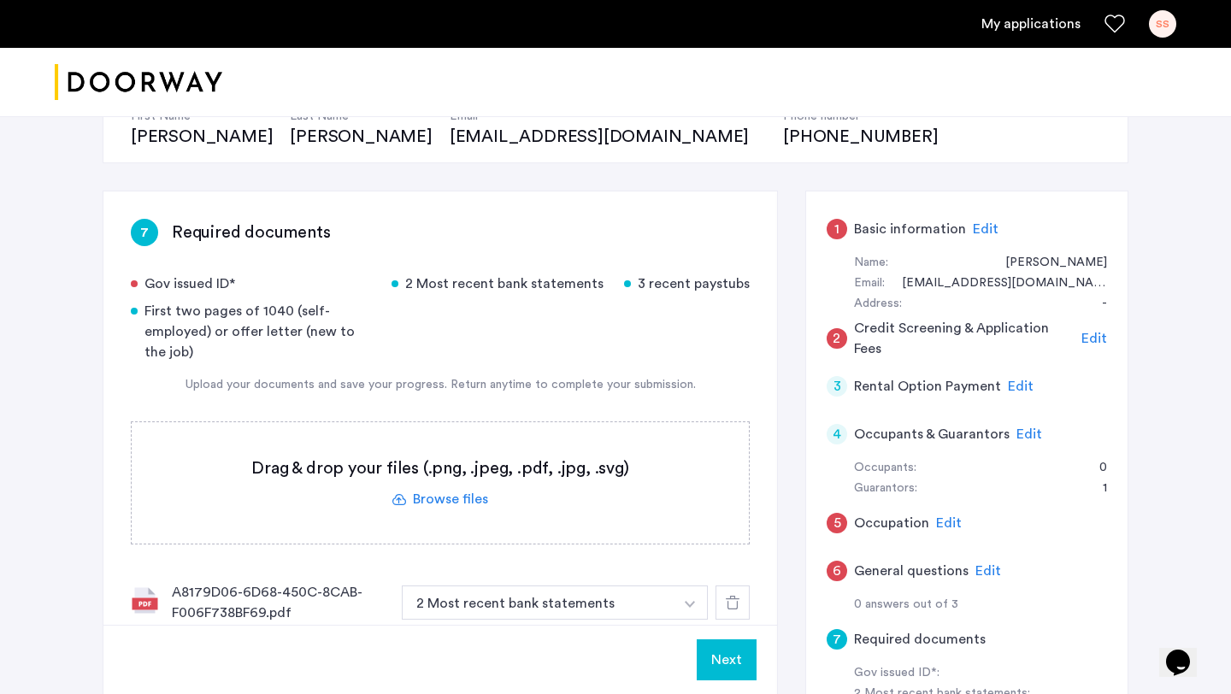
scroll to position [195, 0]
click at [403, 517] on label at bounding box center [440, 483] width 617 height 121
click at [0, 0] on input "file" at bounding box center [0, 0] width 0 height 0
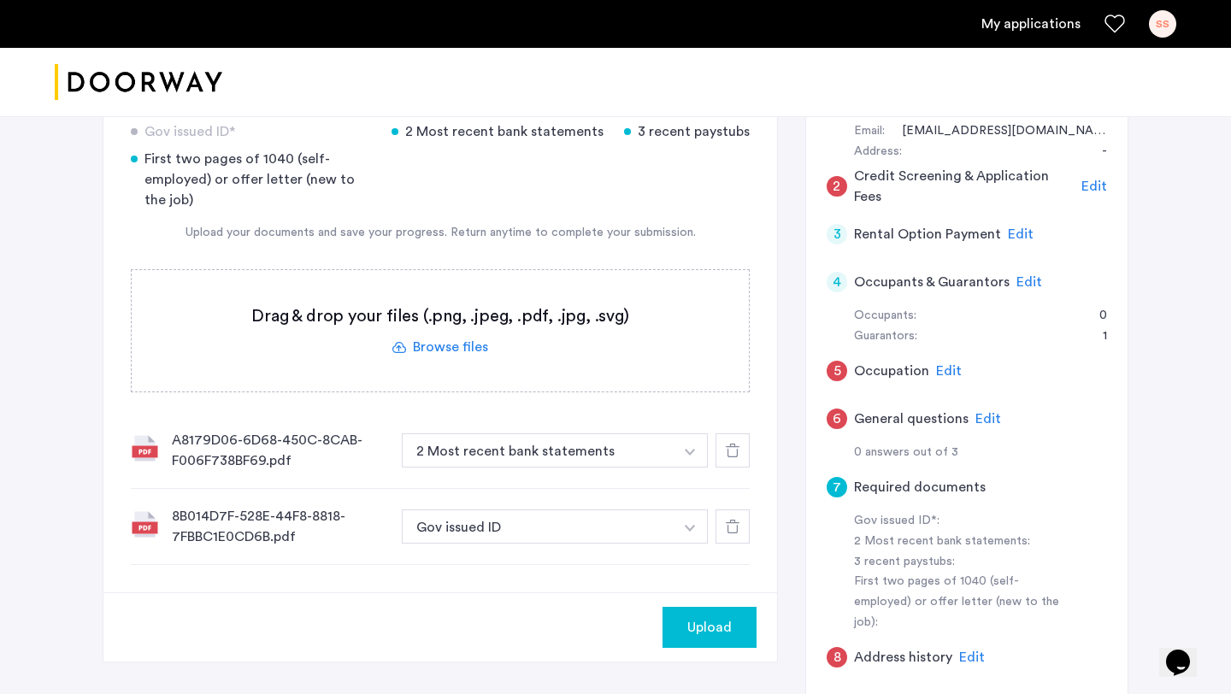
scroll to position [459, 0]
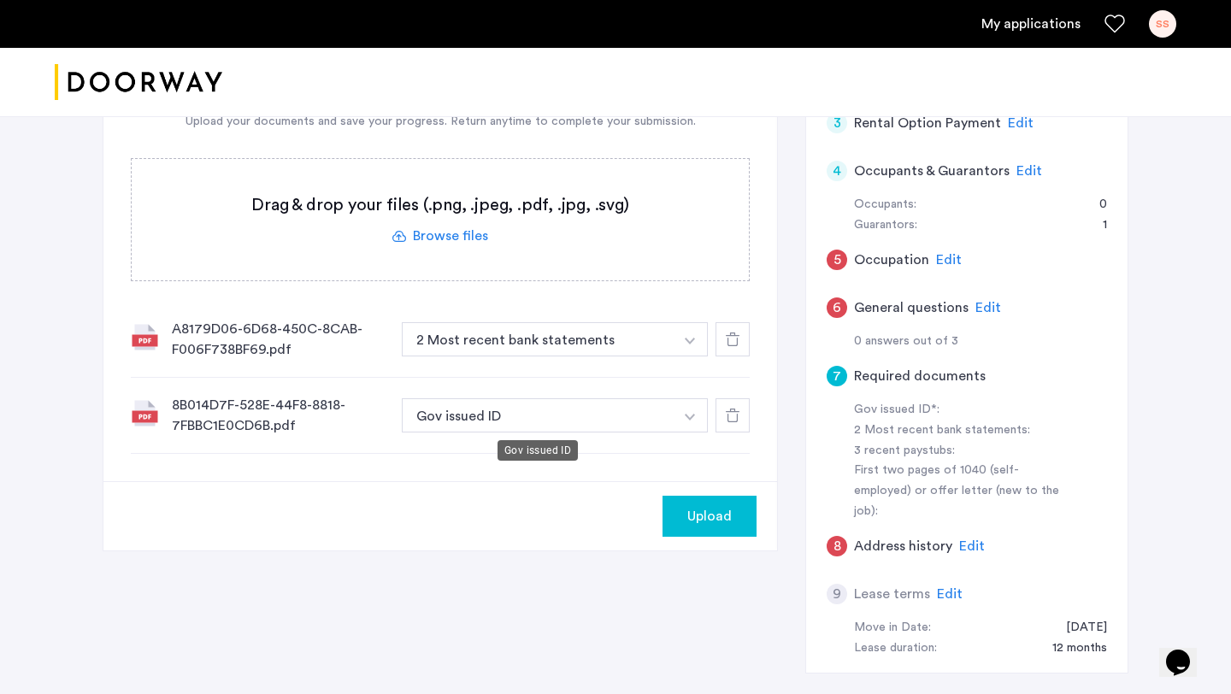
click at [550, 398] on button "Gov issued ID" at bounding box center [538, 415] width 272 height 34
click at [562, 417] on button "Gov issued ID" at bounding box center [538, 415] width 272 height 34
click at [683, 356] on button "button" at bounding box center [690, 339] width 35 height 34
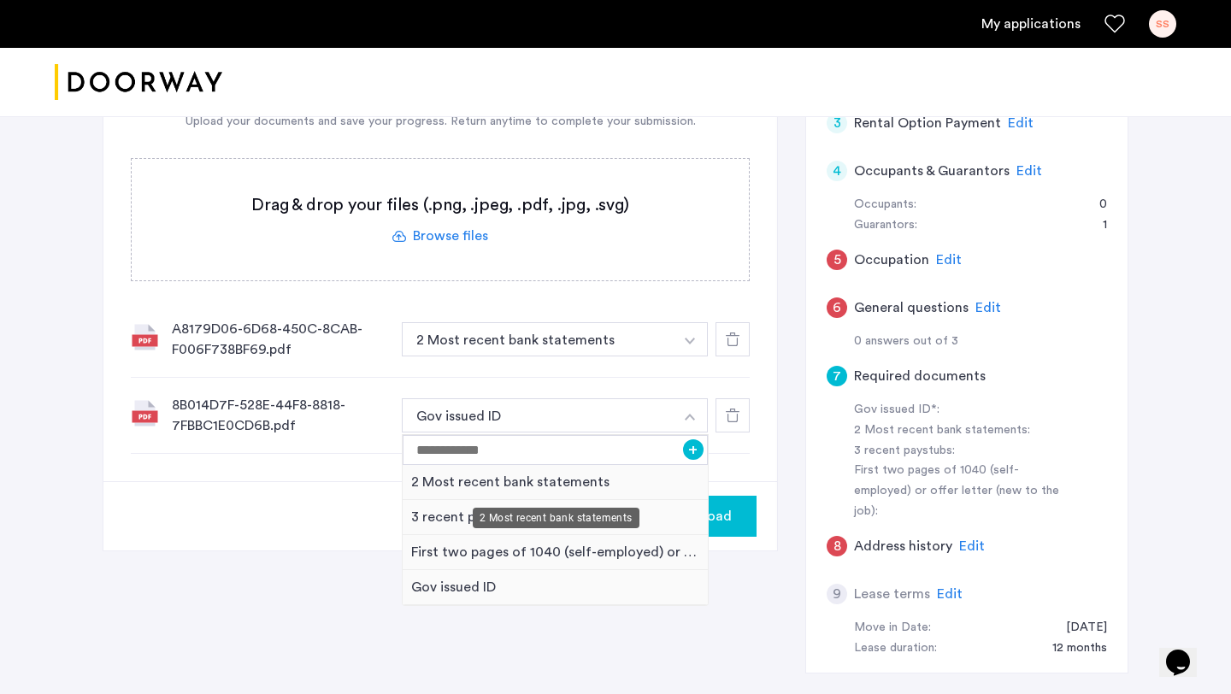
click at [664, 477] on div "2 Most recent bank statements" at bounding box center [555, 482] width 305 height 35
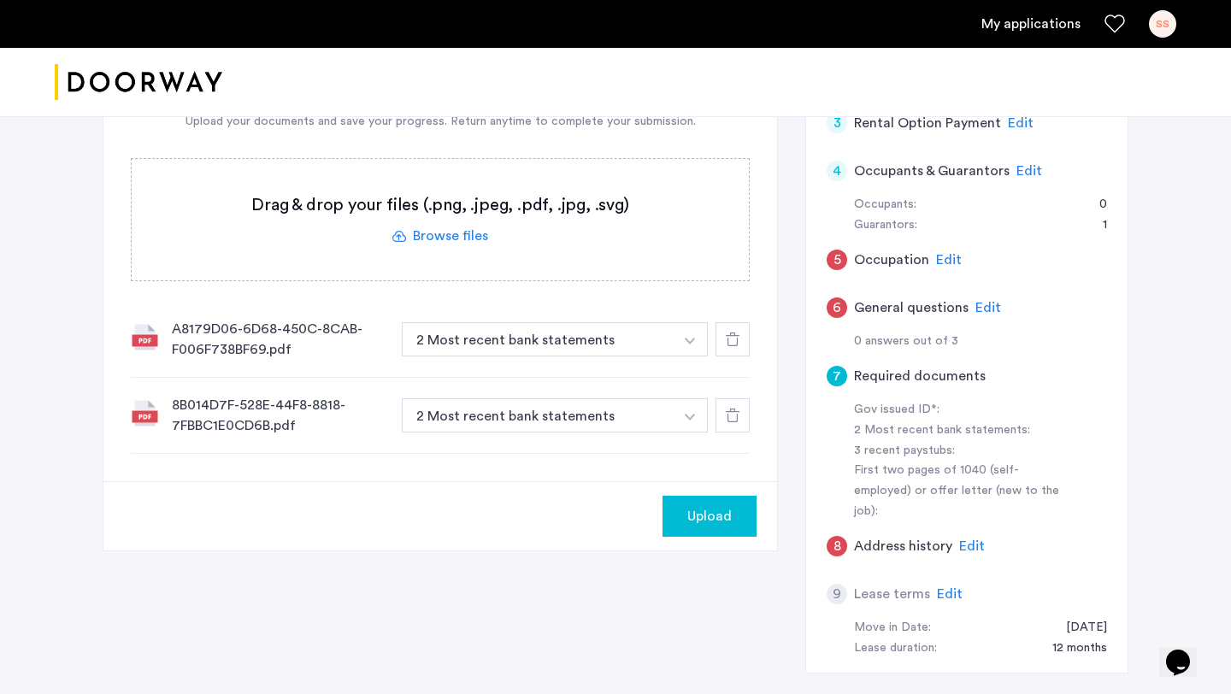
click at [701, 520] on span "Upload" at bounding box center [709, 516] width 44 height 21
click at [701, 520] on button "Next" at bounding box center [727, 516] width 60 height 41
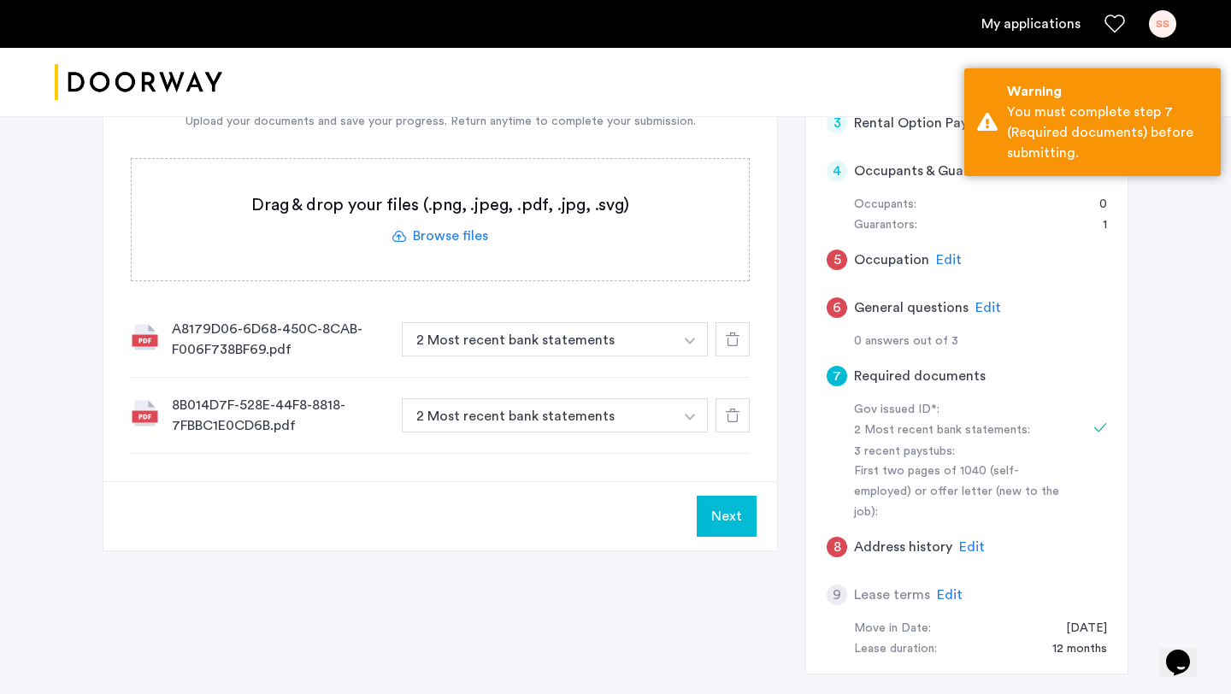
click at [724, 514] on button "Next" at bounding box center [727, 516] width 60 height 41
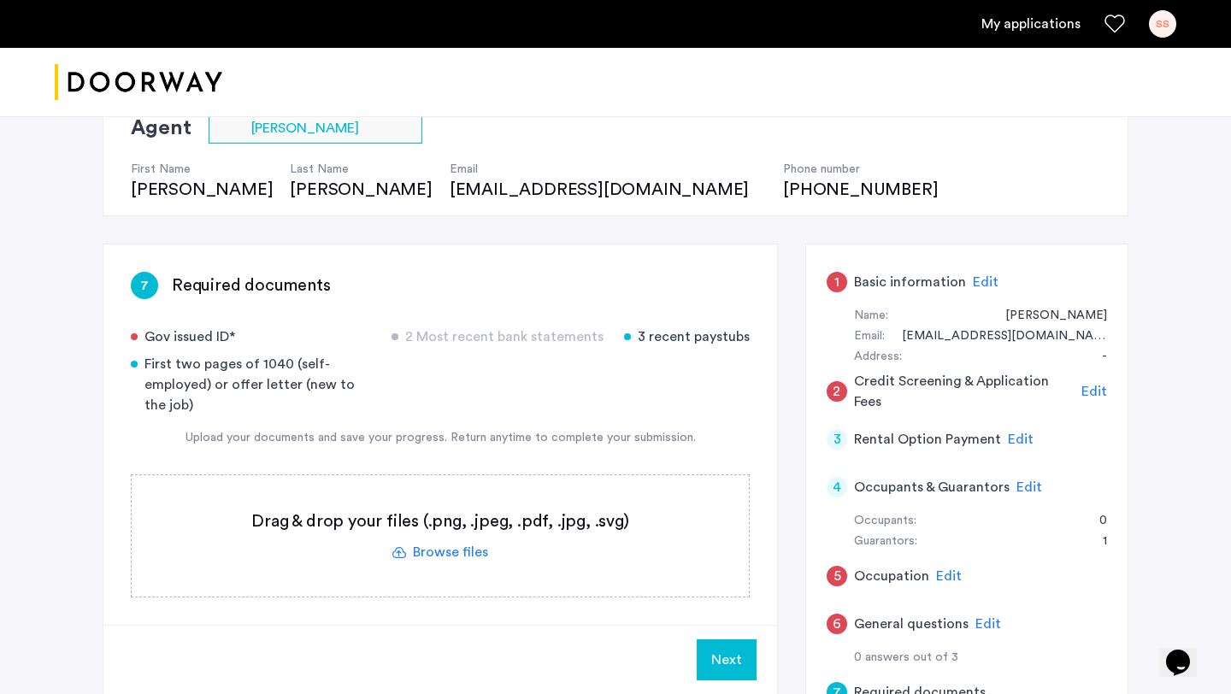
scroll to position [147, 0]
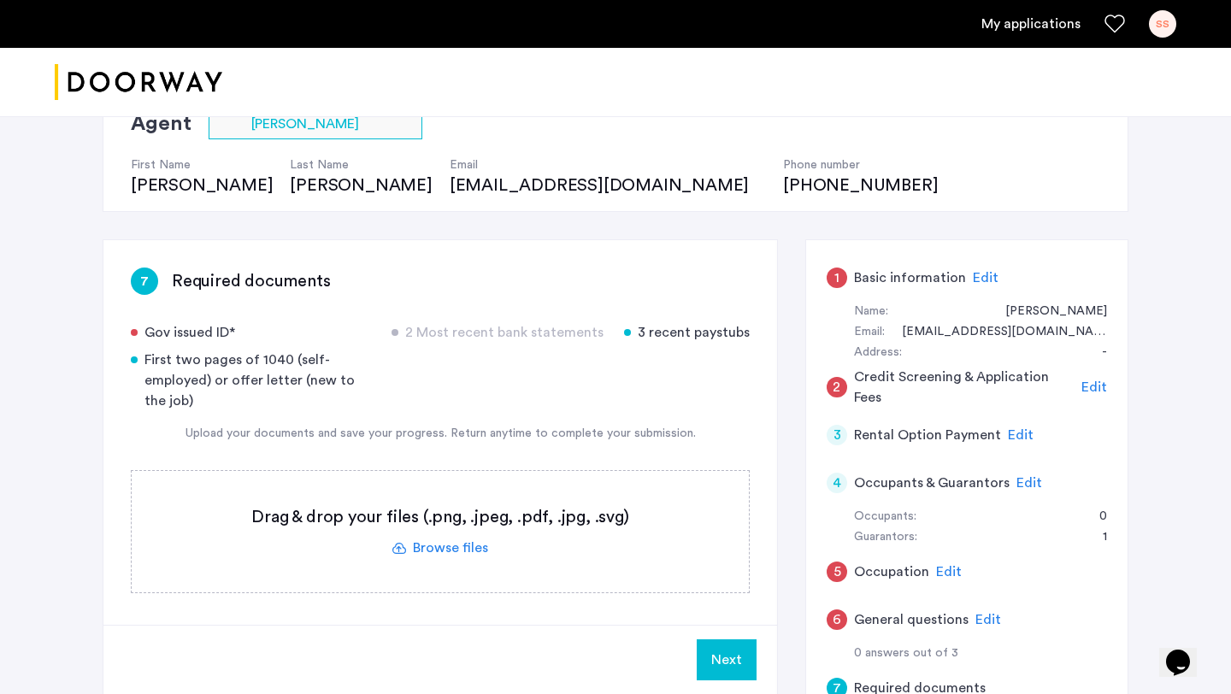
click at [979, 273] on span "Edit" at bounding box center [986, 278] width 26 height 14
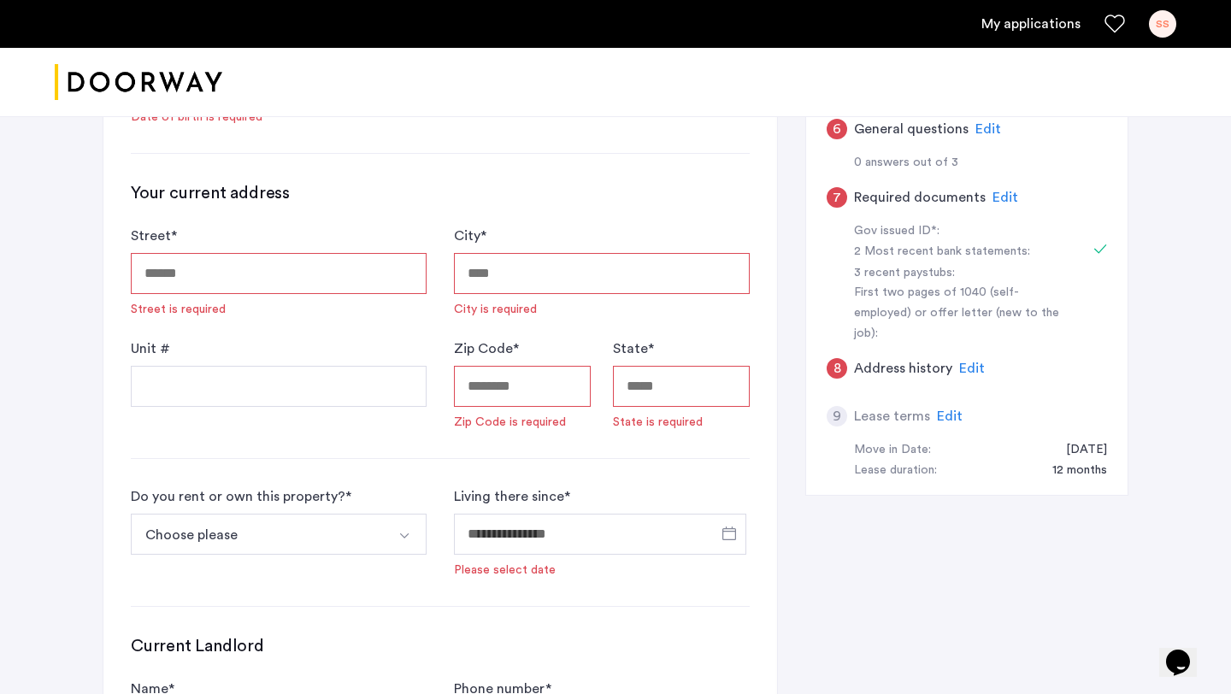
scroll to position [639, 0]
click at [322, 534] on button "Choose please" at bounding box center [259, 532] width 256 height 41
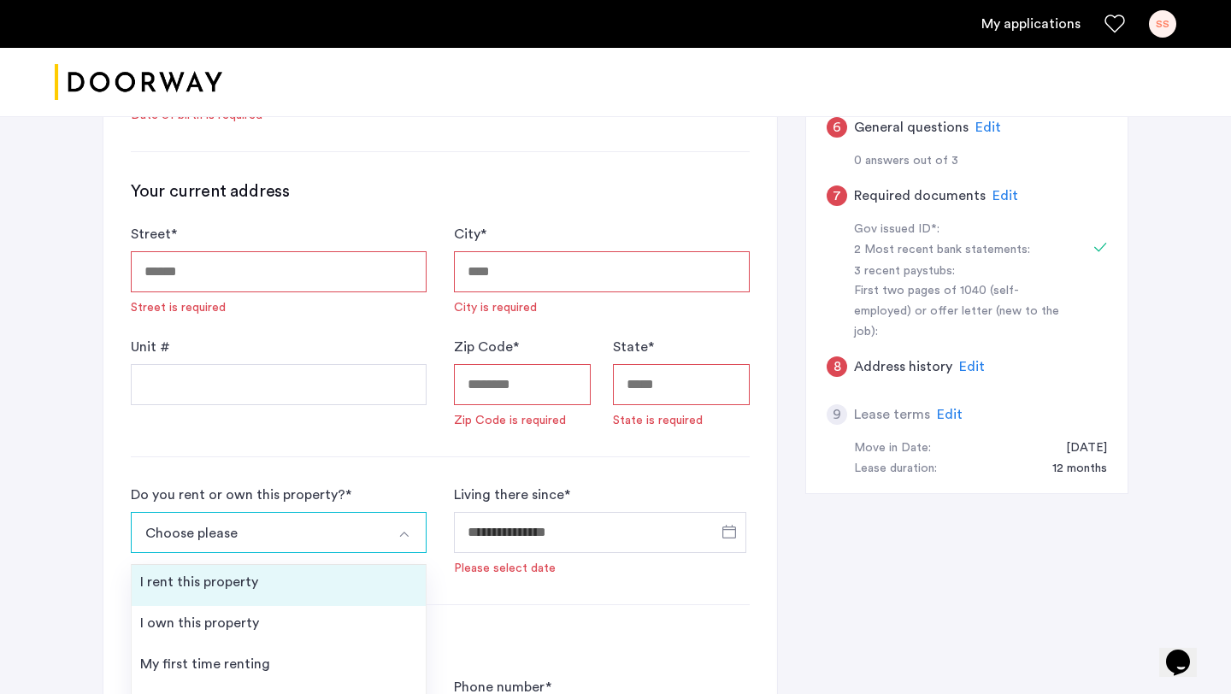
click at [323, 577] on li "I rent this property" at bounding box center [279, 585] width 294 height 41
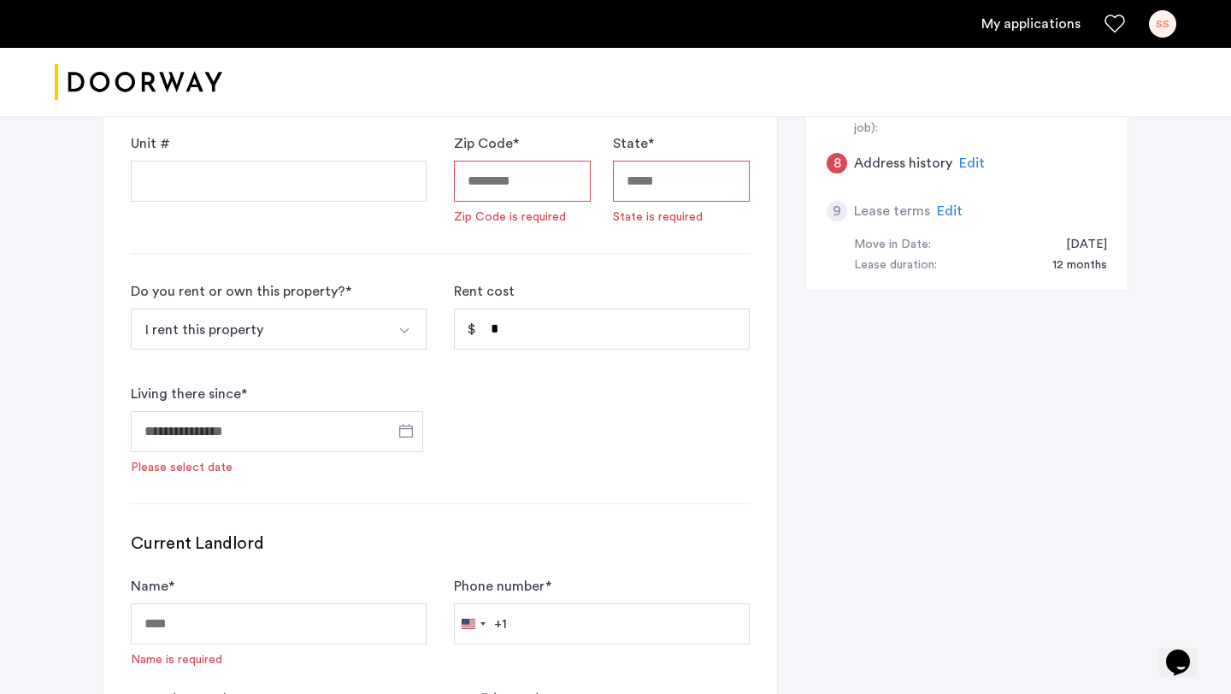
scroll to position [698, 0]
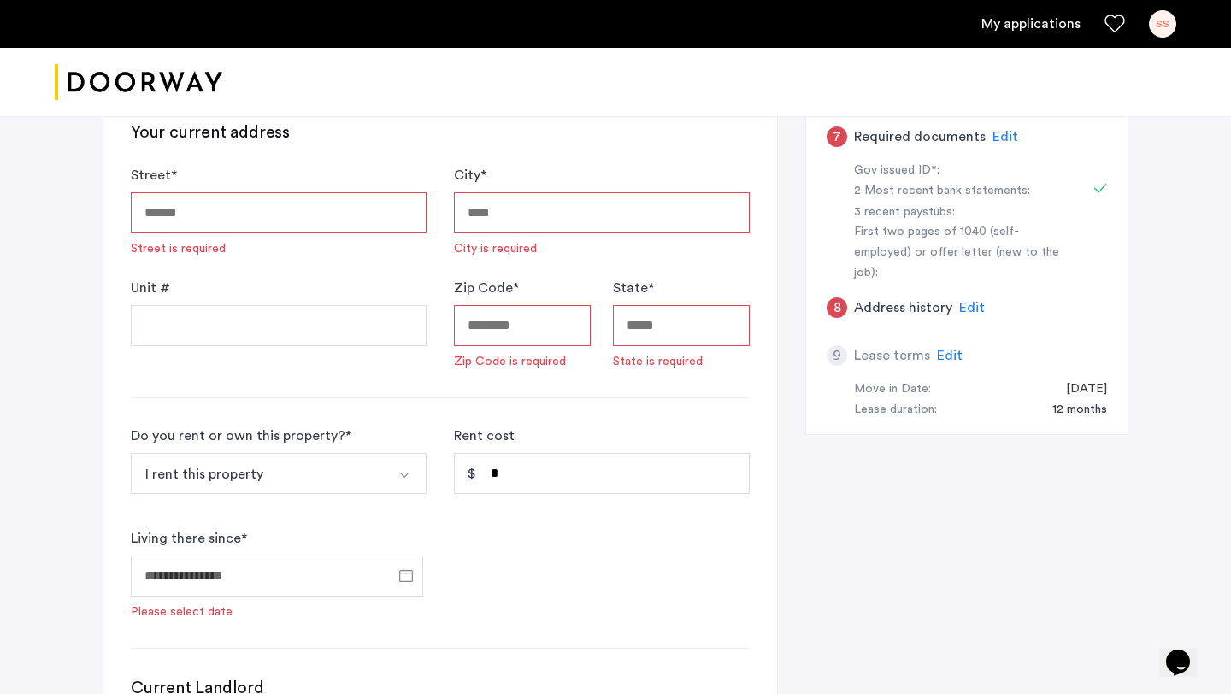
click at [376, 456] on button "I rent this property" at bounding box center [259, 473] width 256 height 41
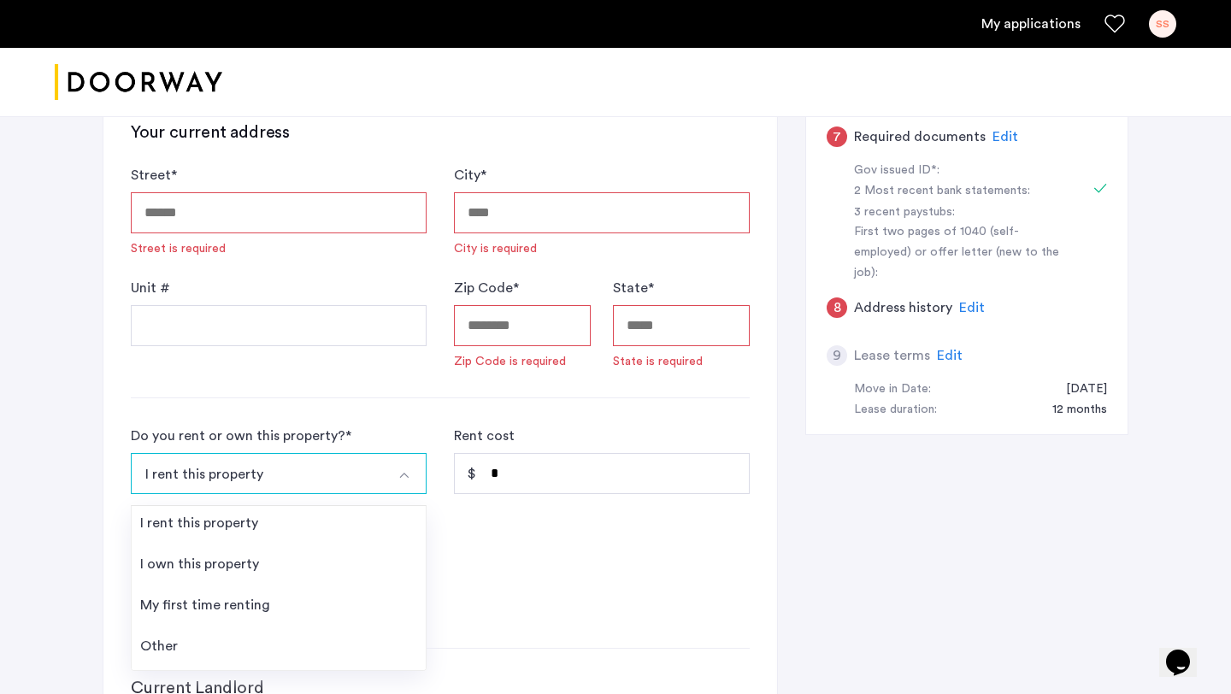
click at [376, 456] on button "I rent this property" at bounding box center [259, 473] width 256 height 41
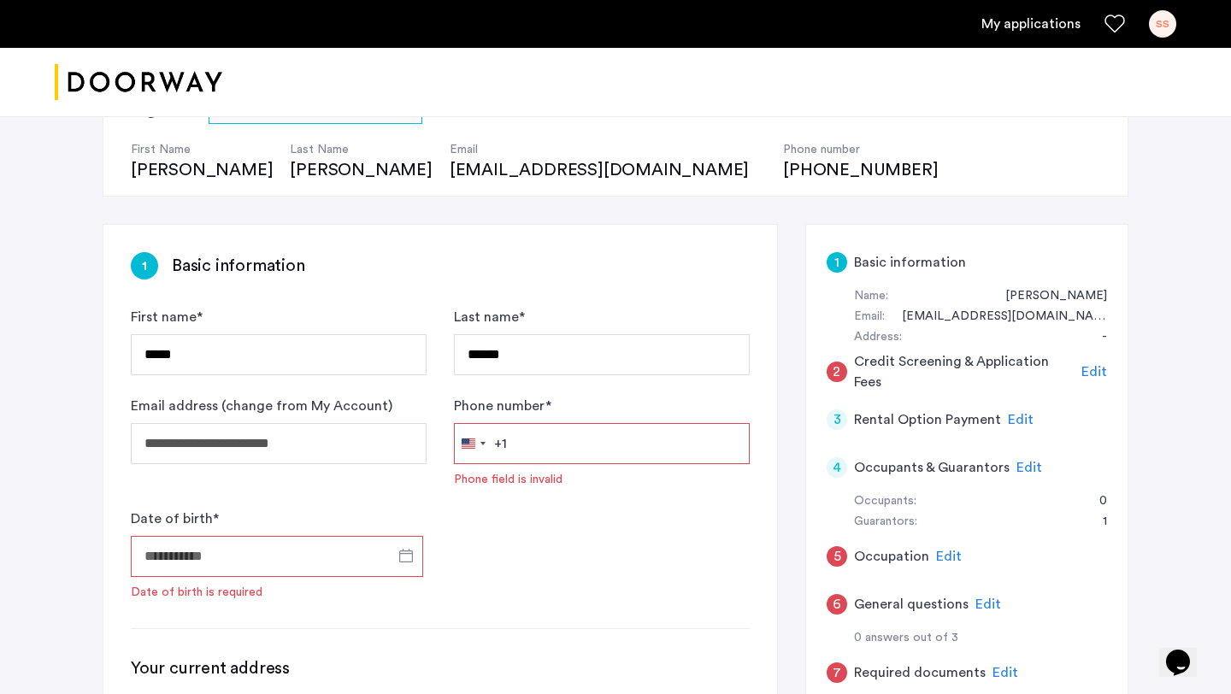
scroll to position [159, 0]
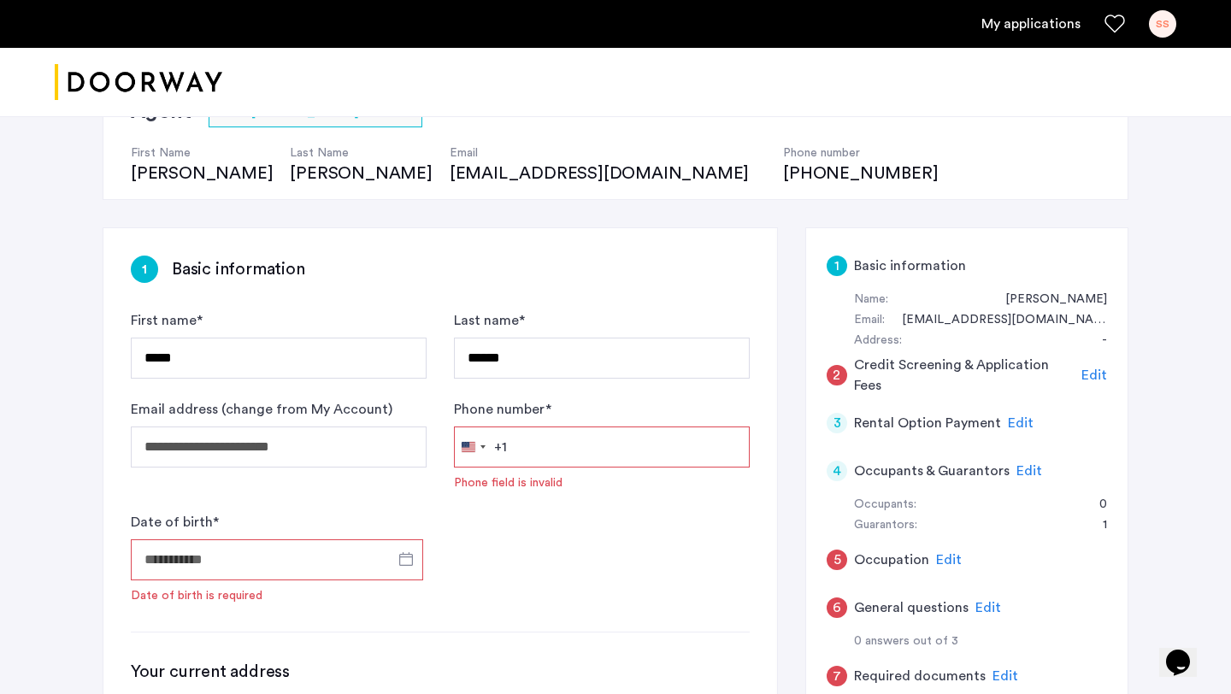
click at [1094, 373] on span "Edit" at bounding box center [1094, 375] width 26 height 14
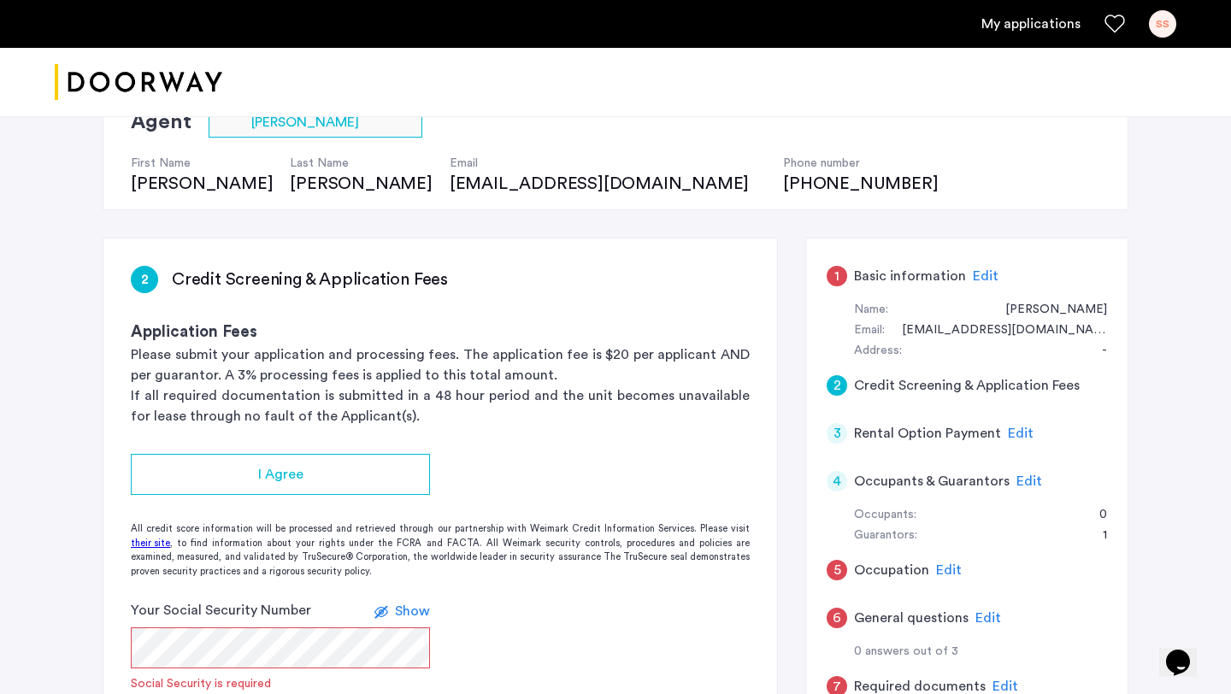
scroll to position [166, 0]
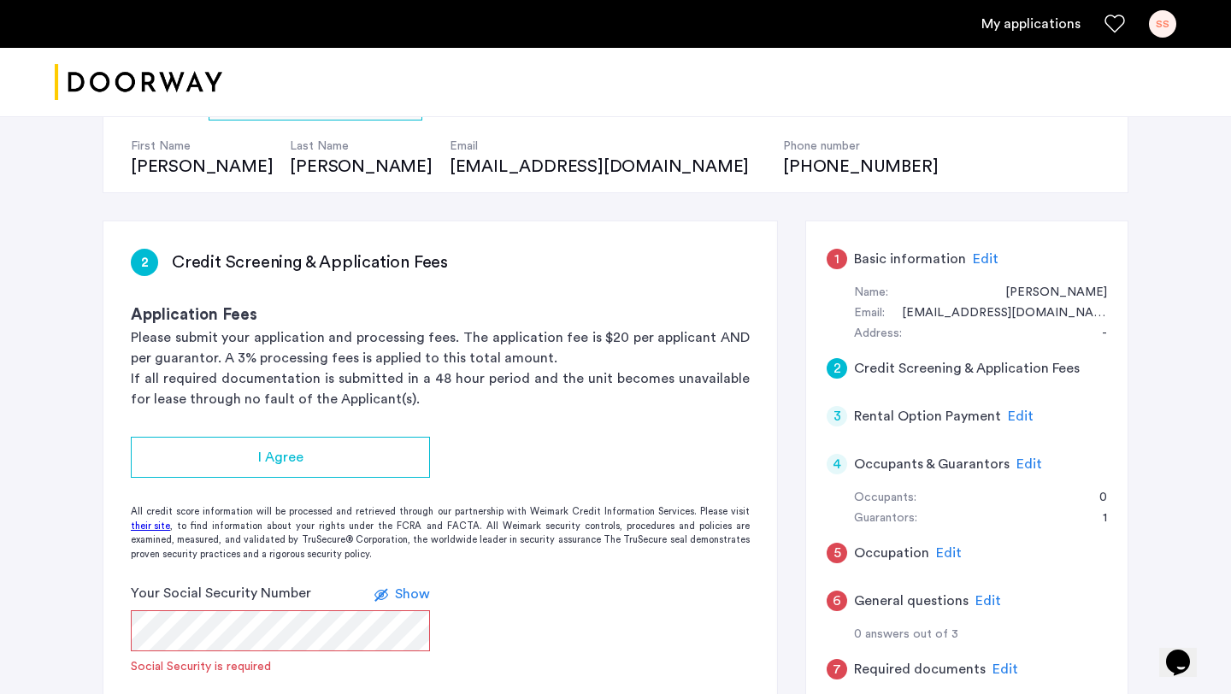
click at [1020, 409] on span "Edit" at bounding box center [1021, 416] width 26 height 14
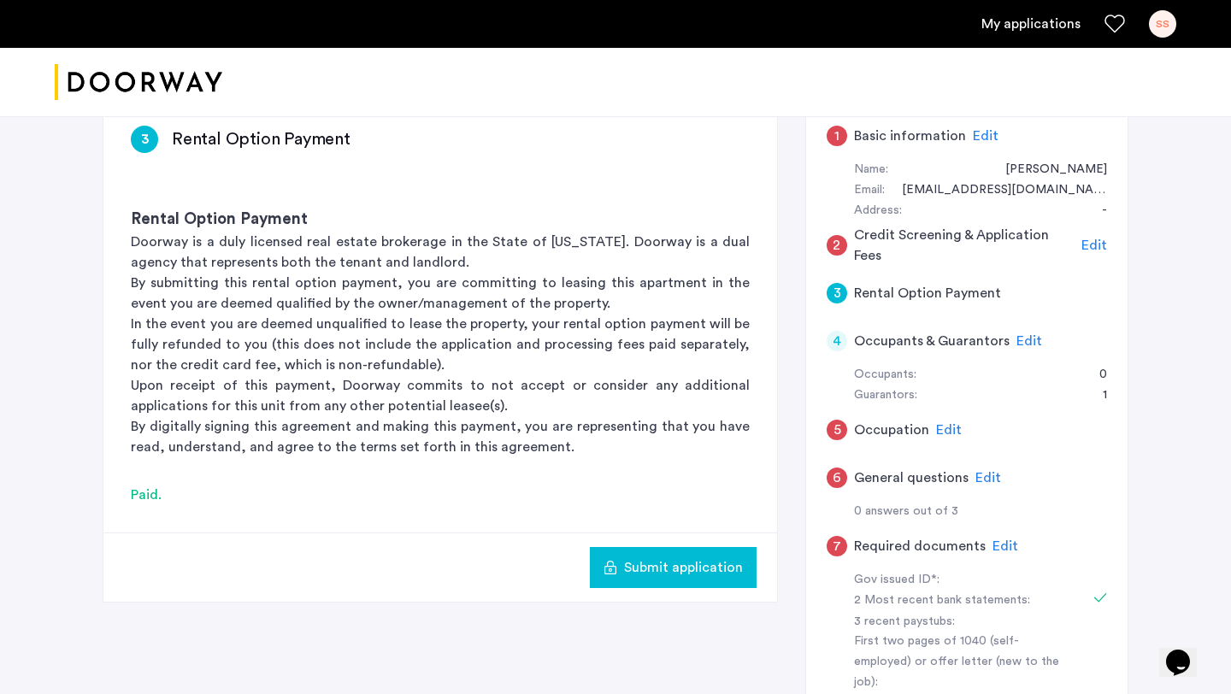
scroll to position [285, 0]
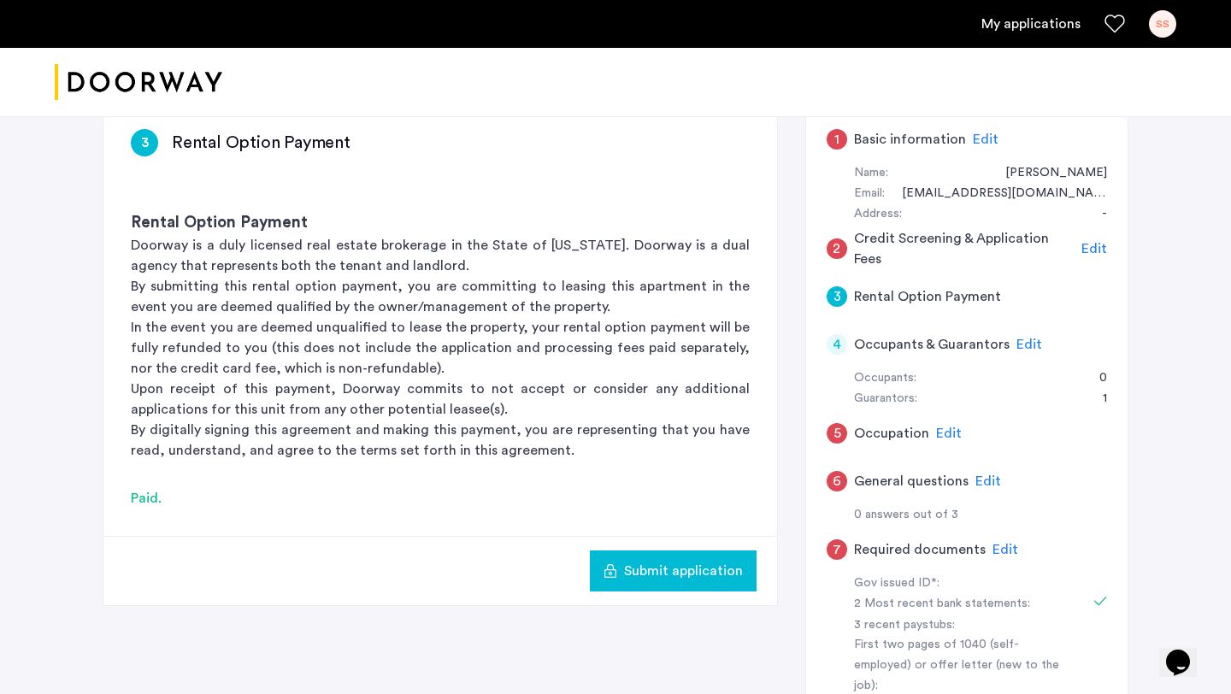
click at [1031, 347] on span "Edit" at bounding box center [1029, 345] width 26 height 14
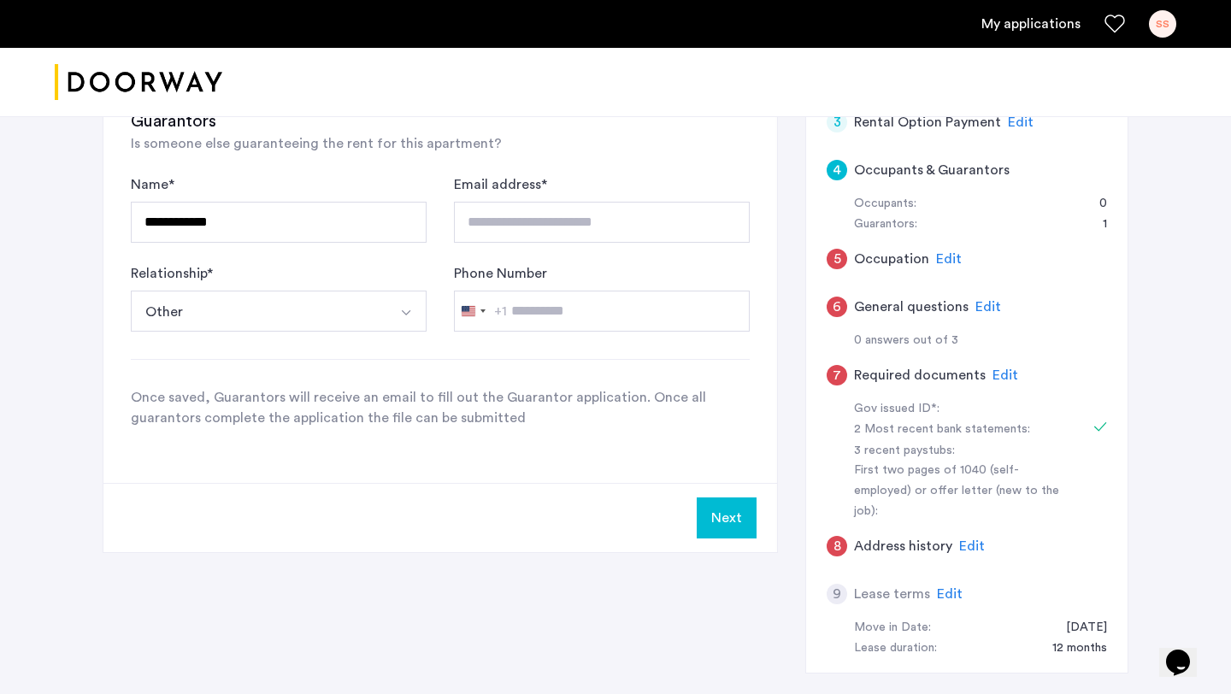
scroll to position [435, 0]
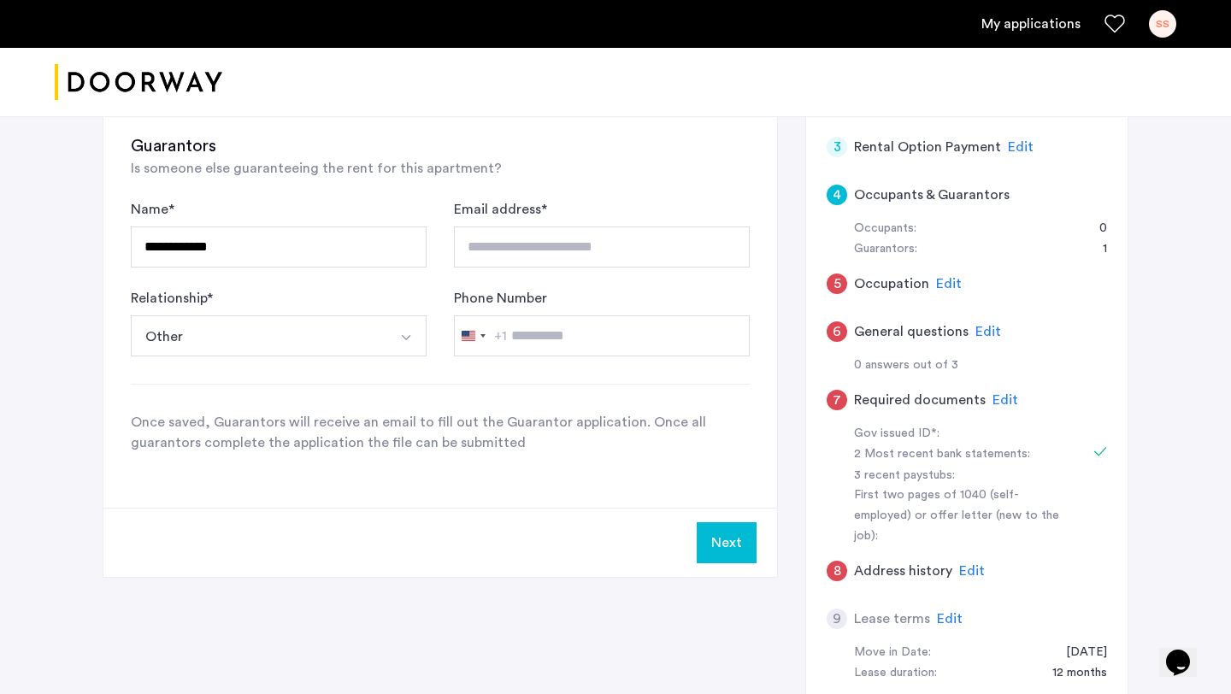
click at [938, 285] on span "Edit" at bounding box center [949, 284] width 26 height 14
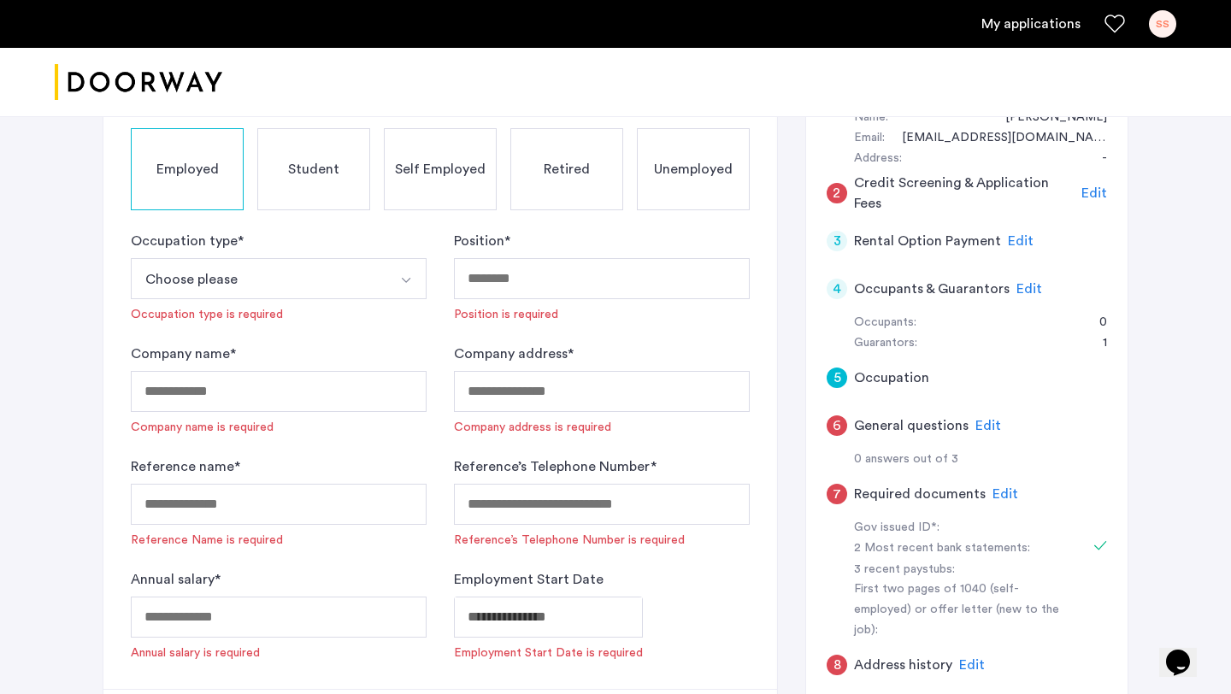
scroll to position [346, 0]
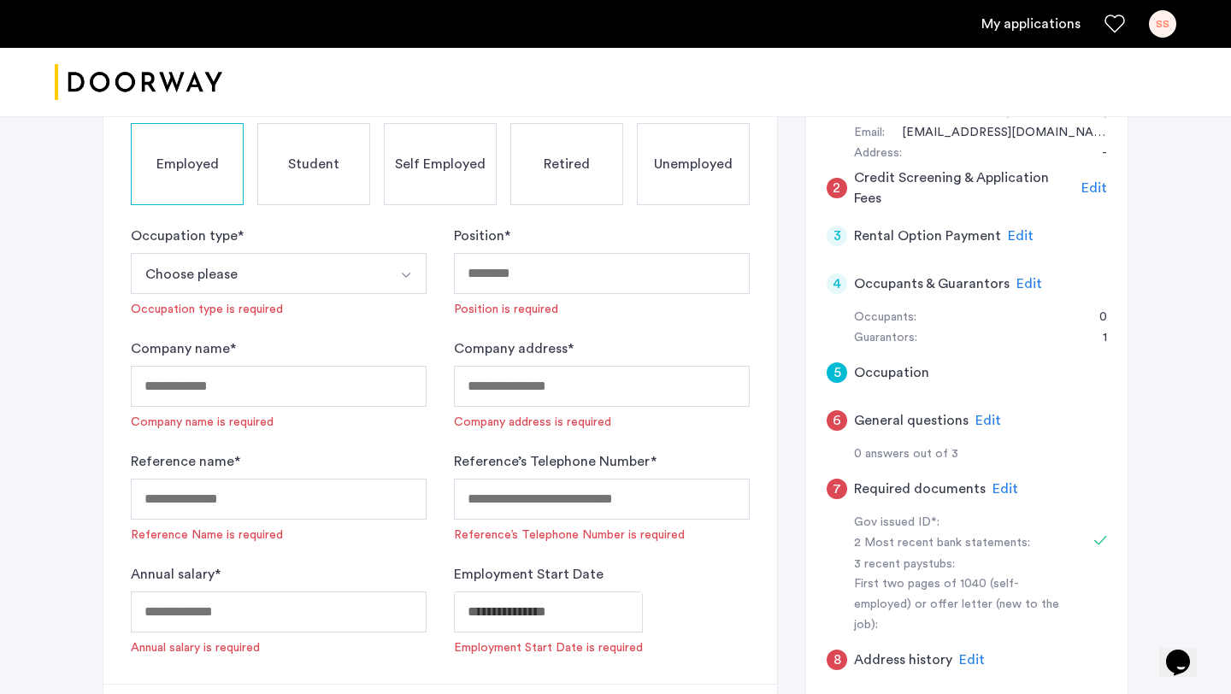
click at [975, 414] on span "Edit" at bounding box center [988, 421] width 26 height 14
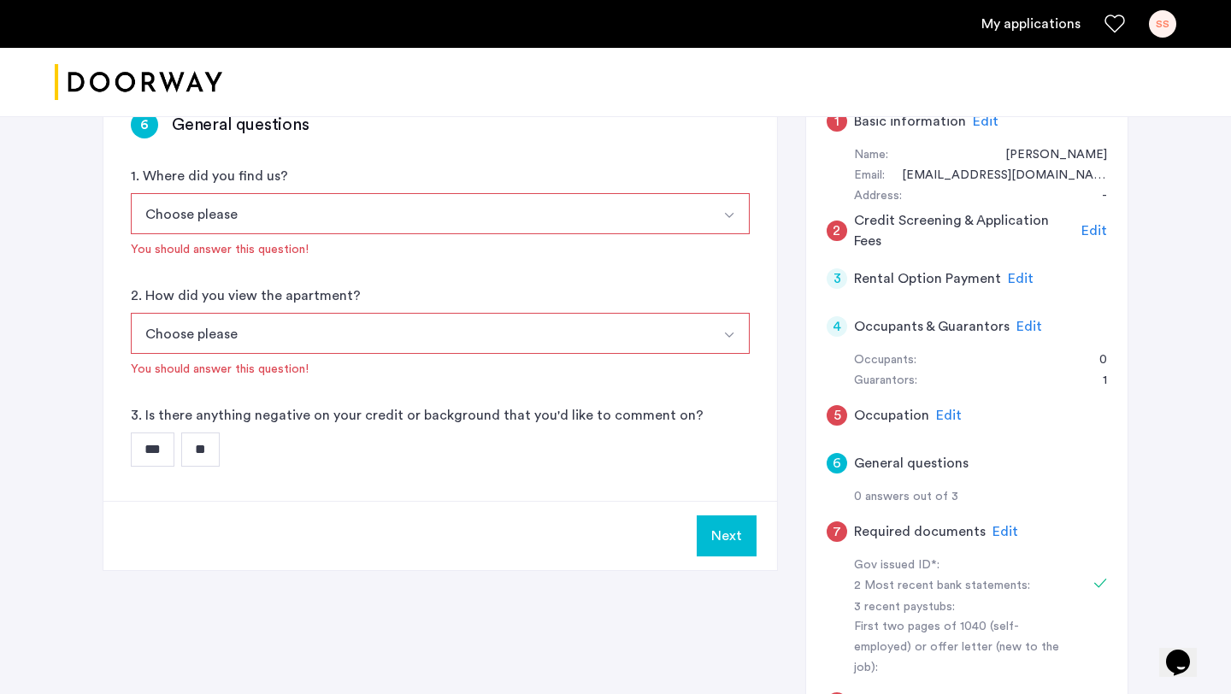
scroll to position [291, 0]
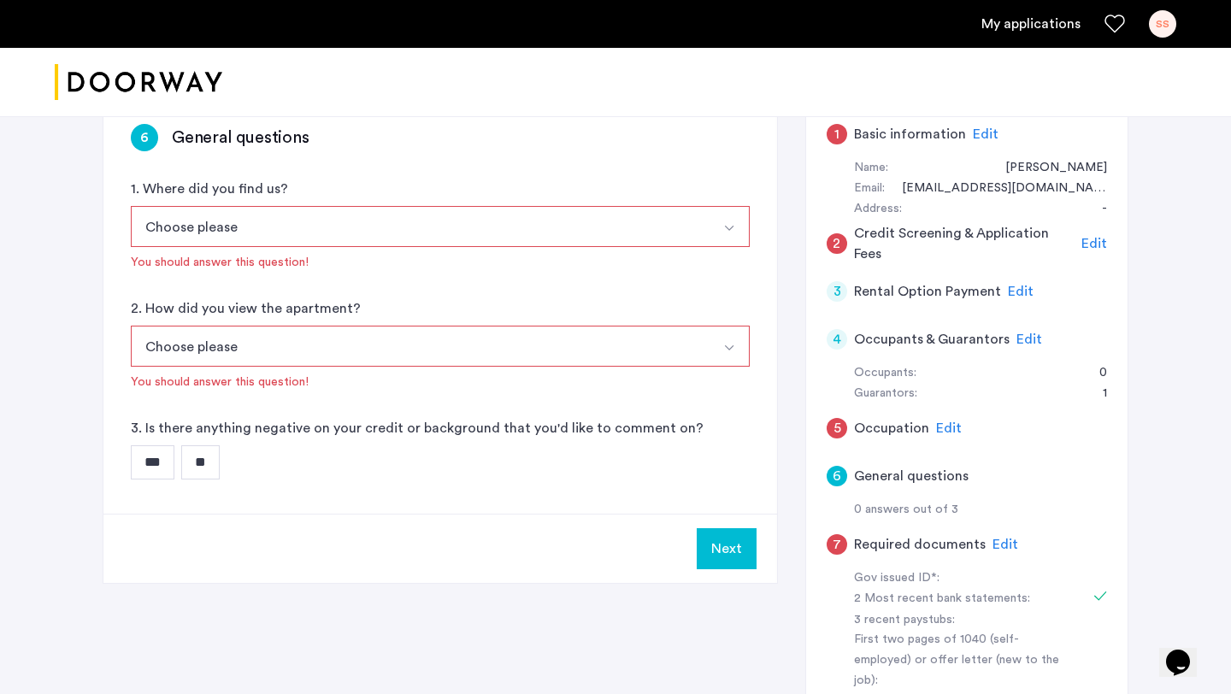
click at [603, 213] on button "Choose please" at bounding box center [420, 226] width 579 height 41
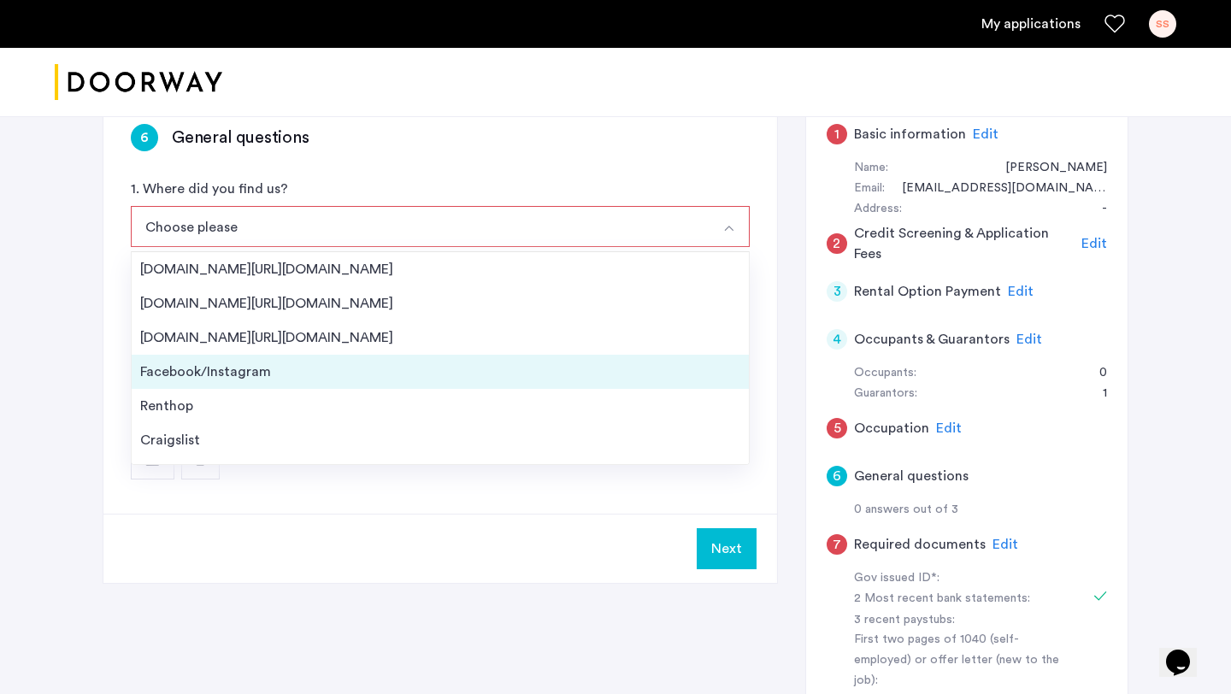
click at [544, 359] on li "Facebook/Instagram" at bounding box center [440, 372] width 617 height 34
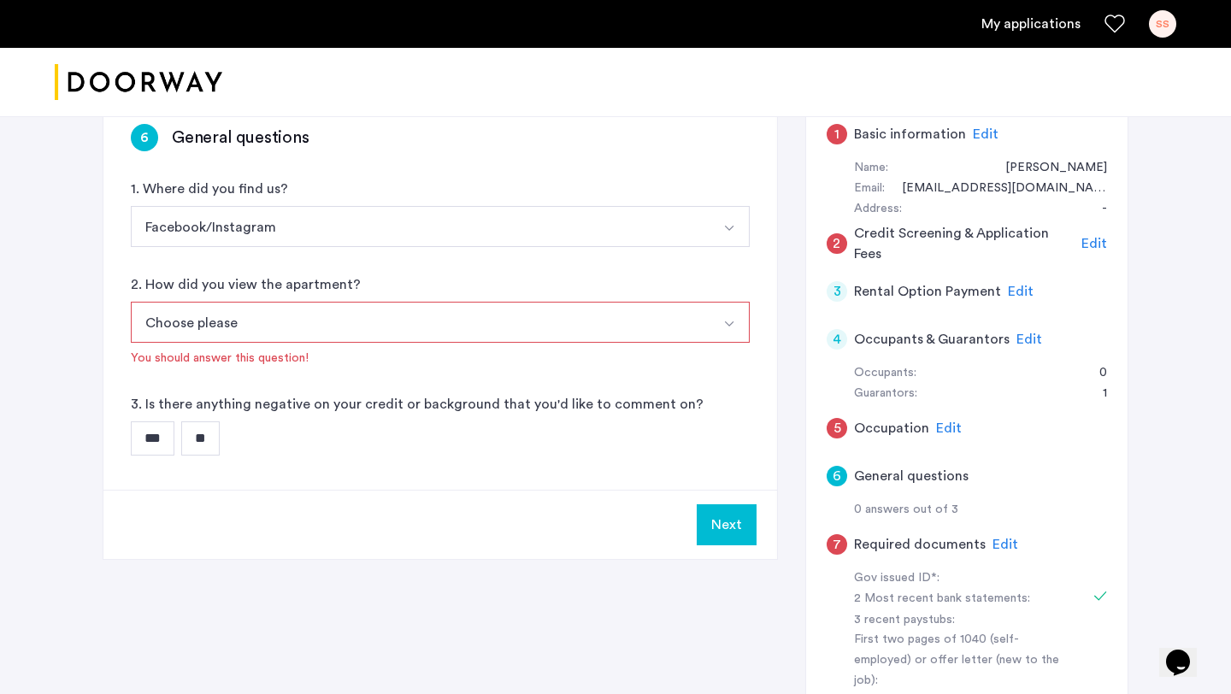
click at [537, 324] on button "Choose please" at bounding box center [420, 322] width 579 height 41
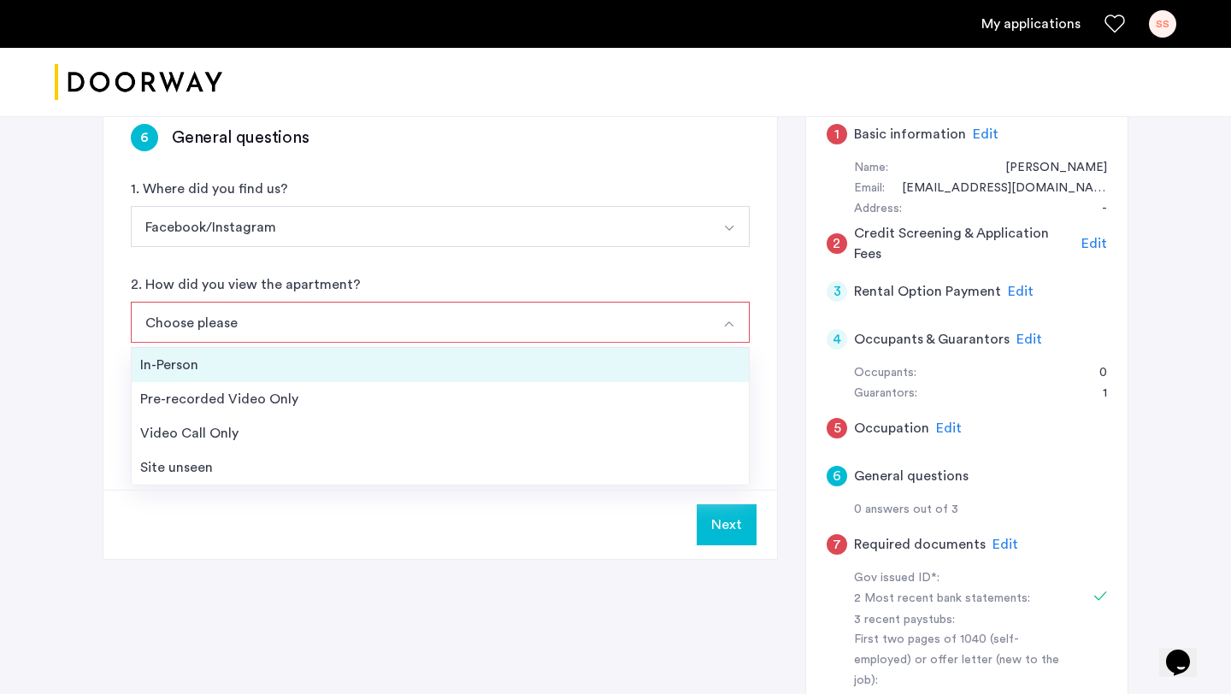
click at [523, 355] on div "In-Person" at bounding box center [440, 365] width 600 height 21
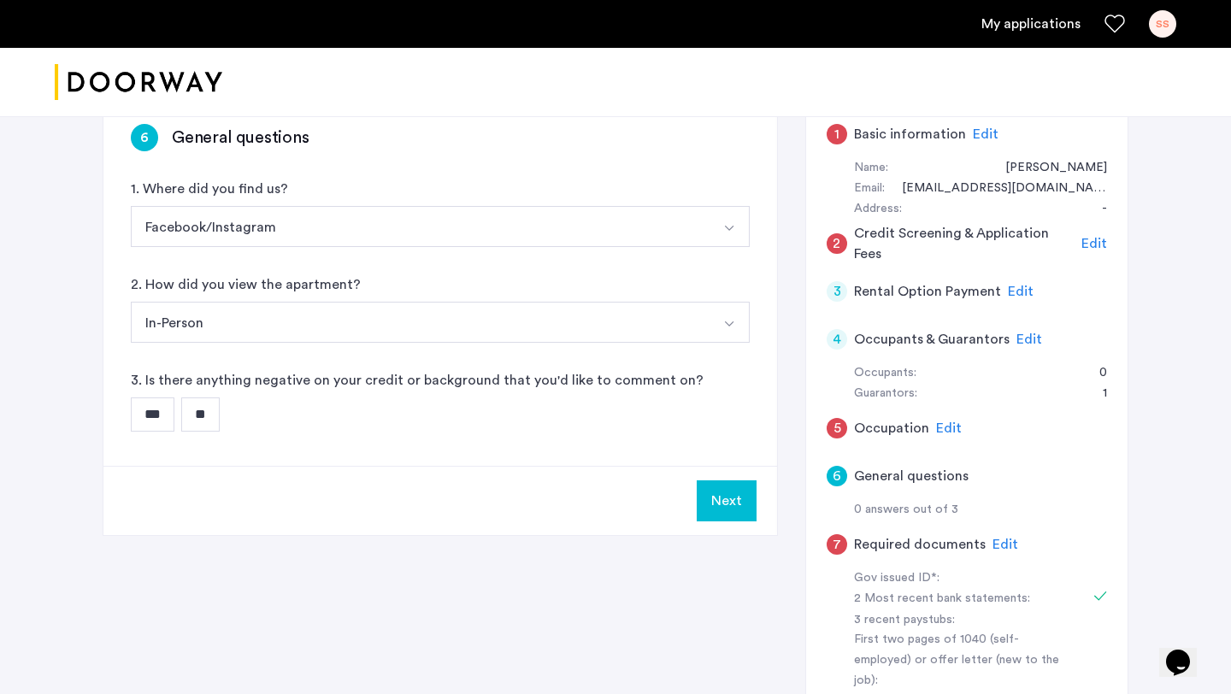
click at [220, 410] on input "**" at bounding box center [200, 414] width 38 height 34
click at [724, 506] on button "Next" at bounding box center [727, 500] width 60 height 41
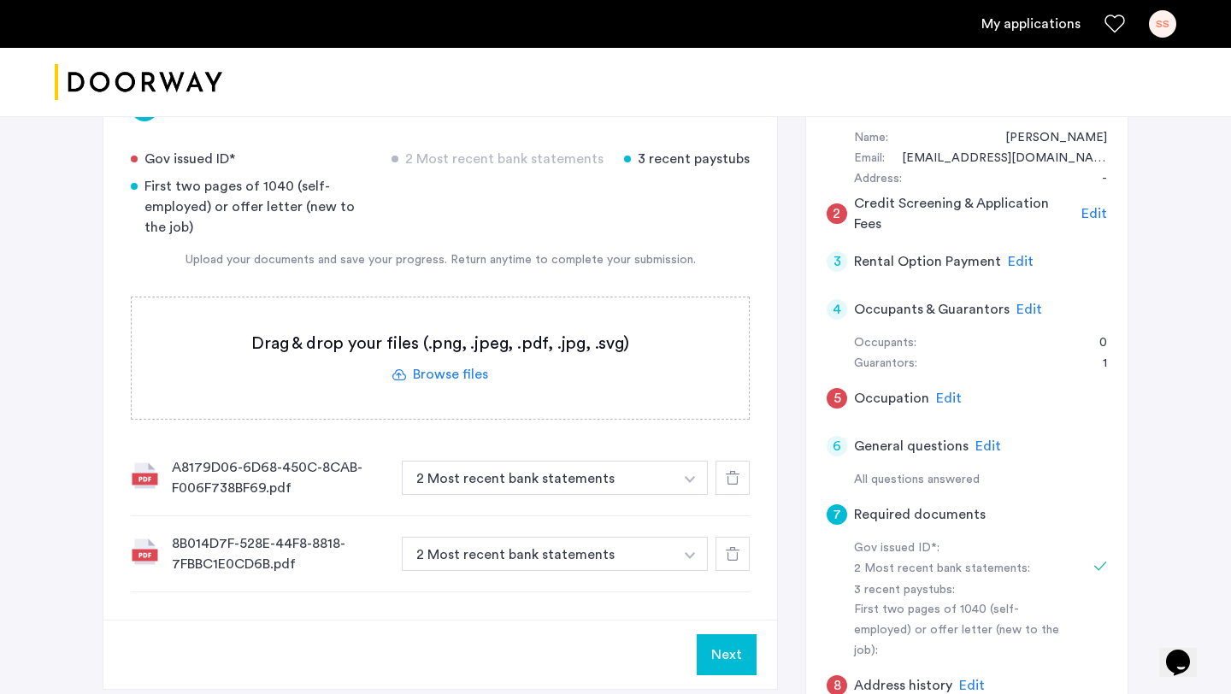
scroll to position [364, 0]
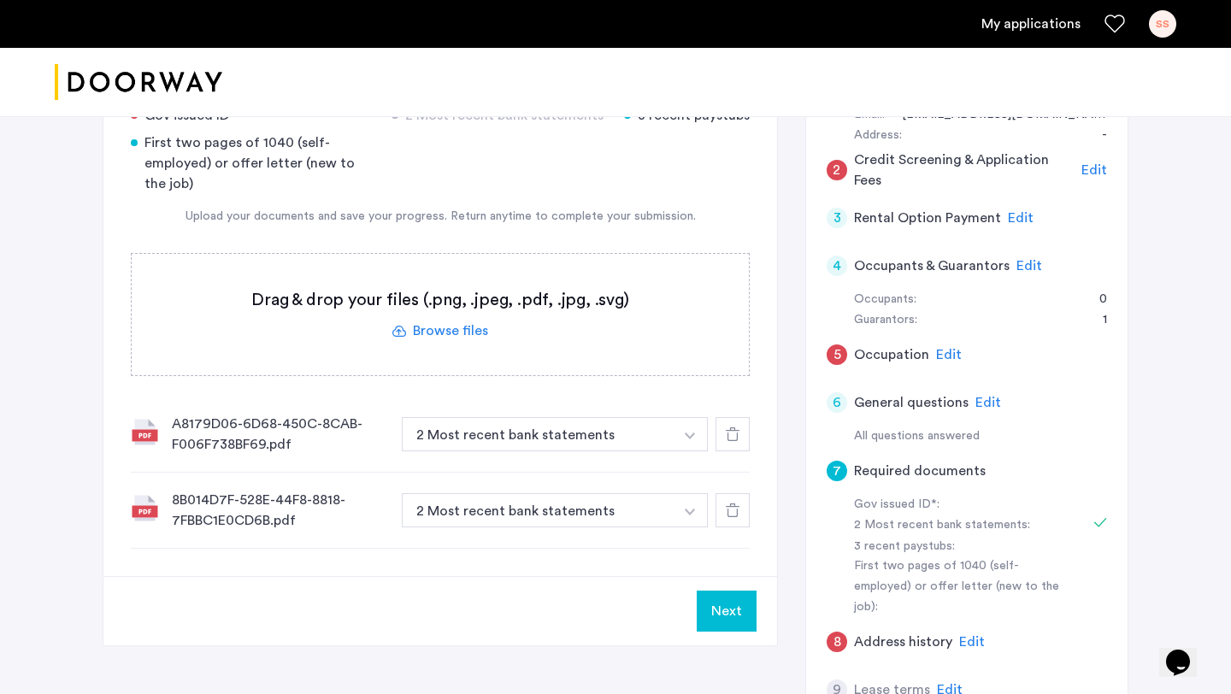
click at [944, 348] on span "Edit" at bounding box center [949, 355] width 26 height 14
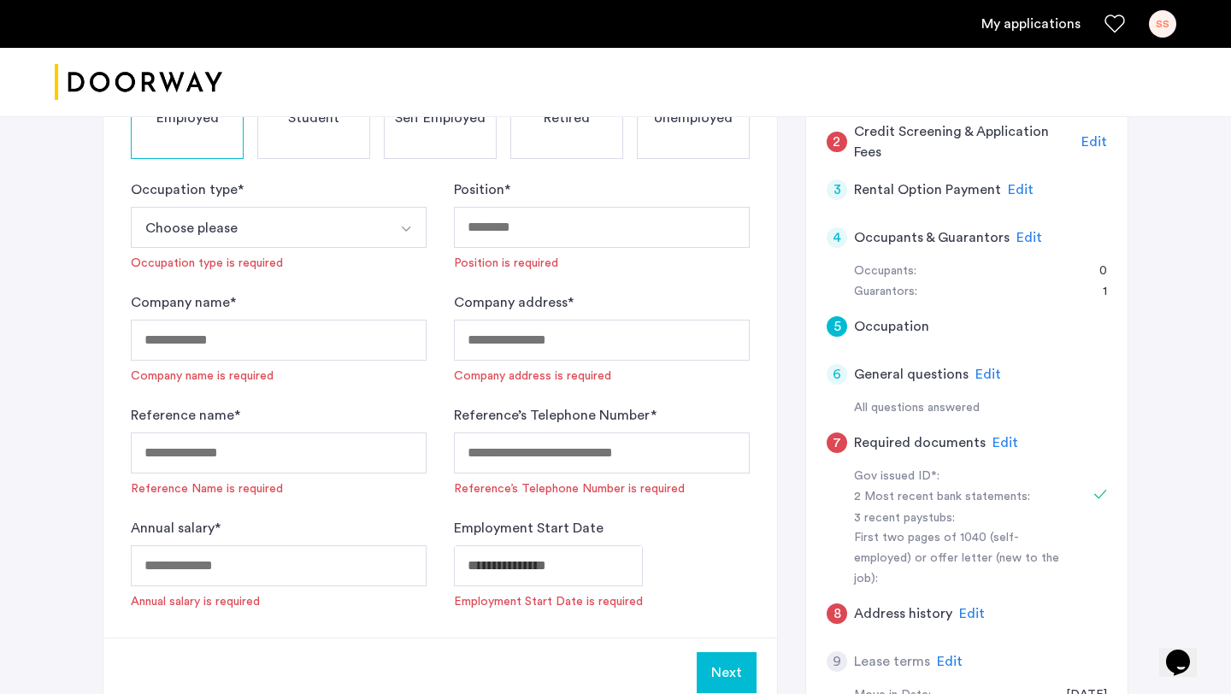
scroll to position [394, 0]
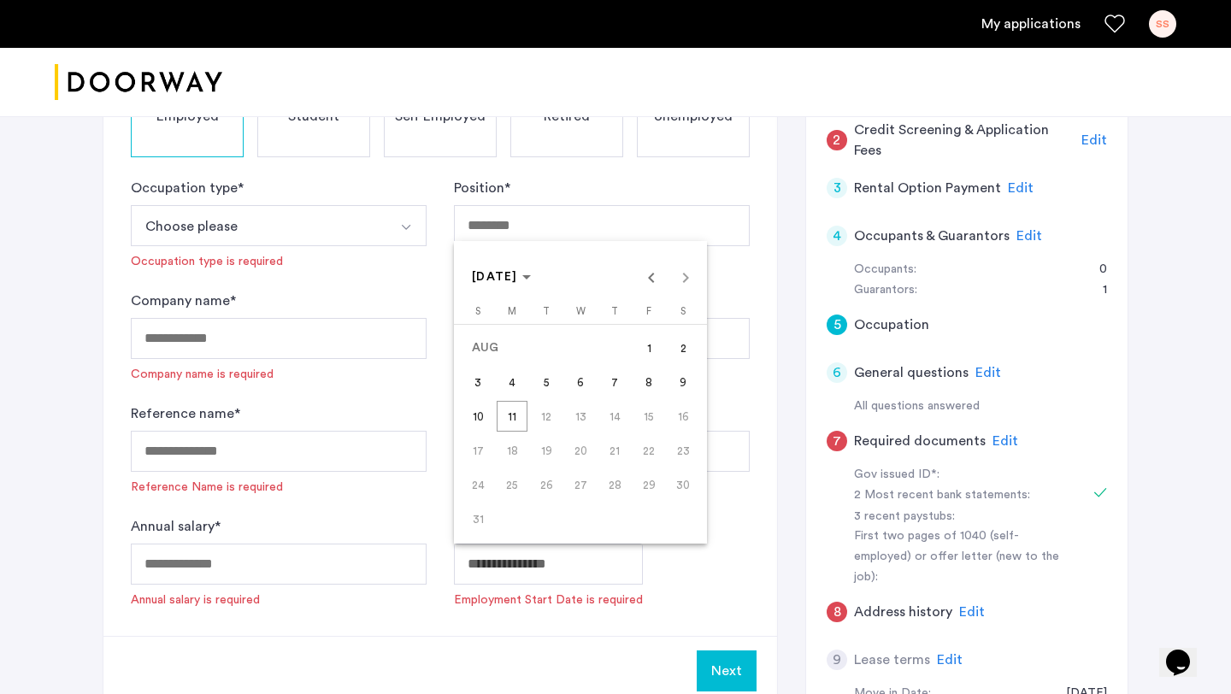
click at [576, 563] on div at bounding box center [615, 347] width 1231 height 694
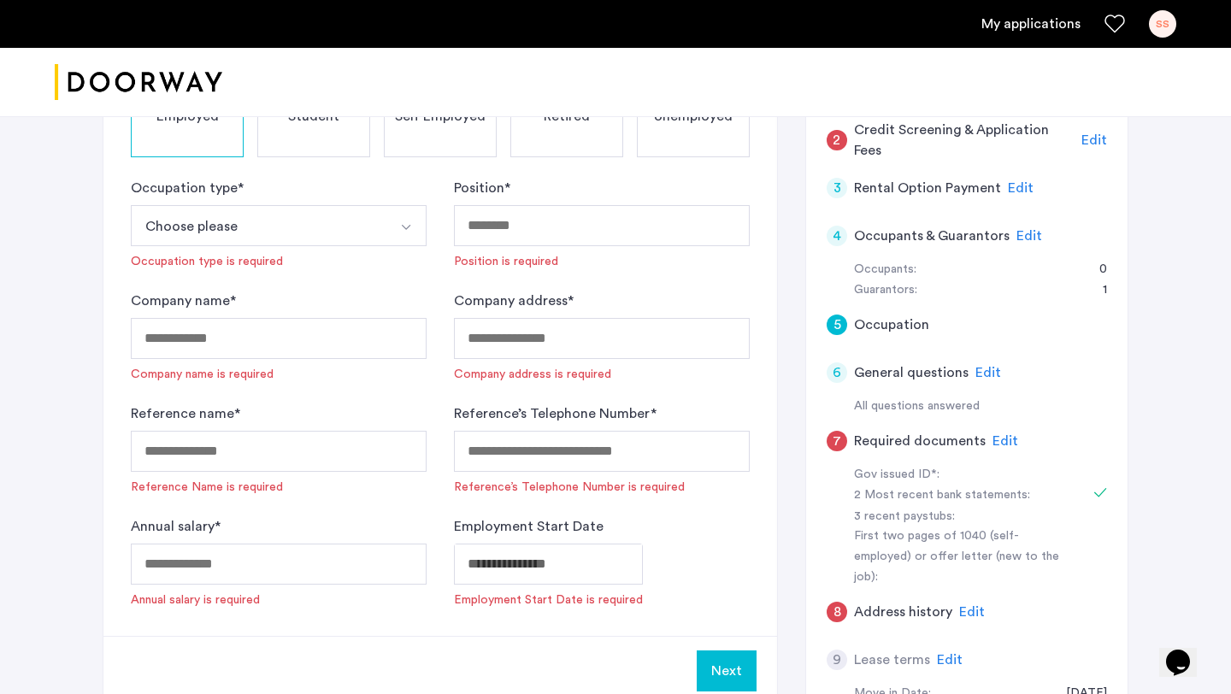
click at [341, 531] on div "Annual salary * Annual salary is required" at bounding box center [279, 562] width 296 height 92
click at [327, 558] on input "Annual salary *" at bounding box center [279, 564] width 296 height 41
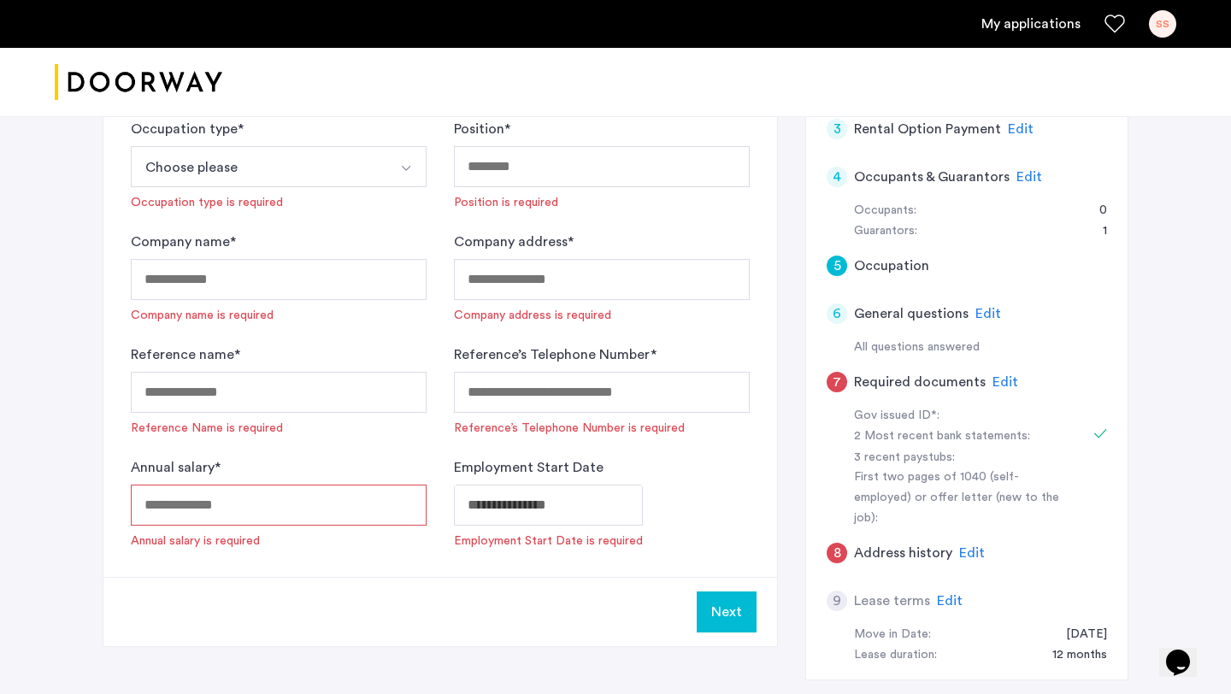
scroll to position [449, 0]
